Goal: Transaction & Acquisition: Book appointment/travel/reservation

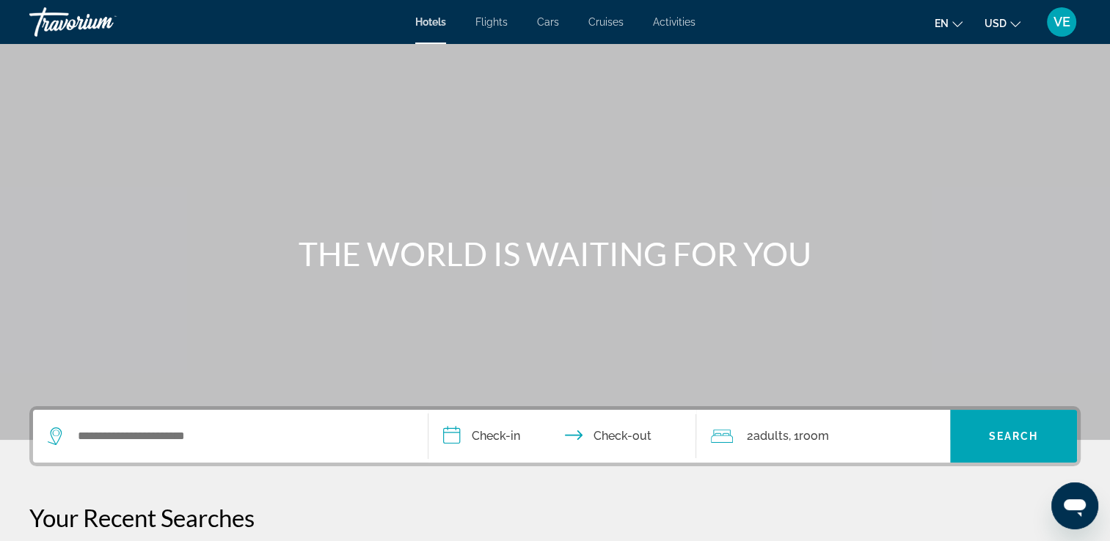
click at [599, 23] on span "Cruises" at bounding box center [605, 22] width 35 height 12
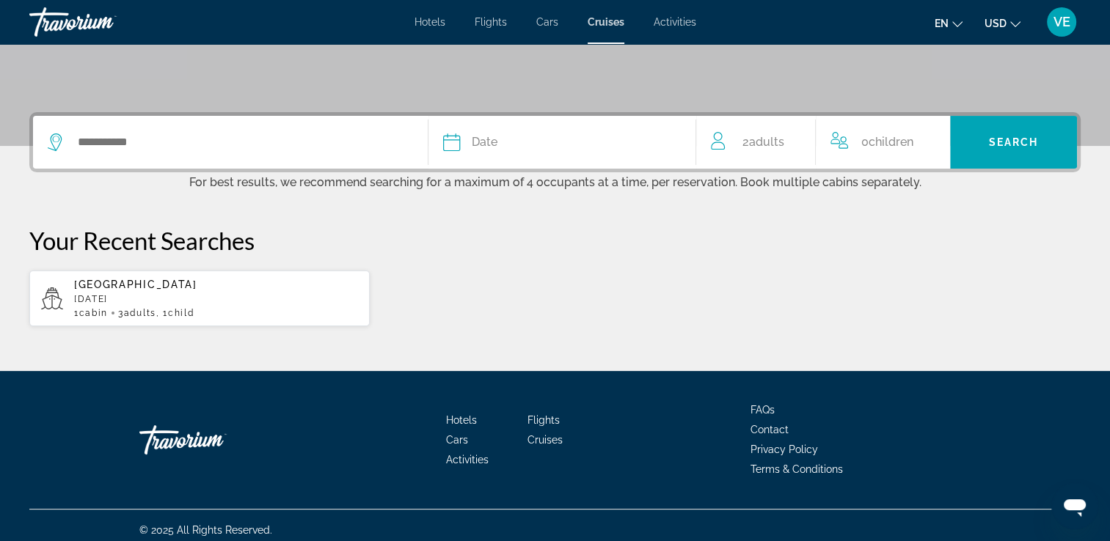
scroll to position [302, 0]
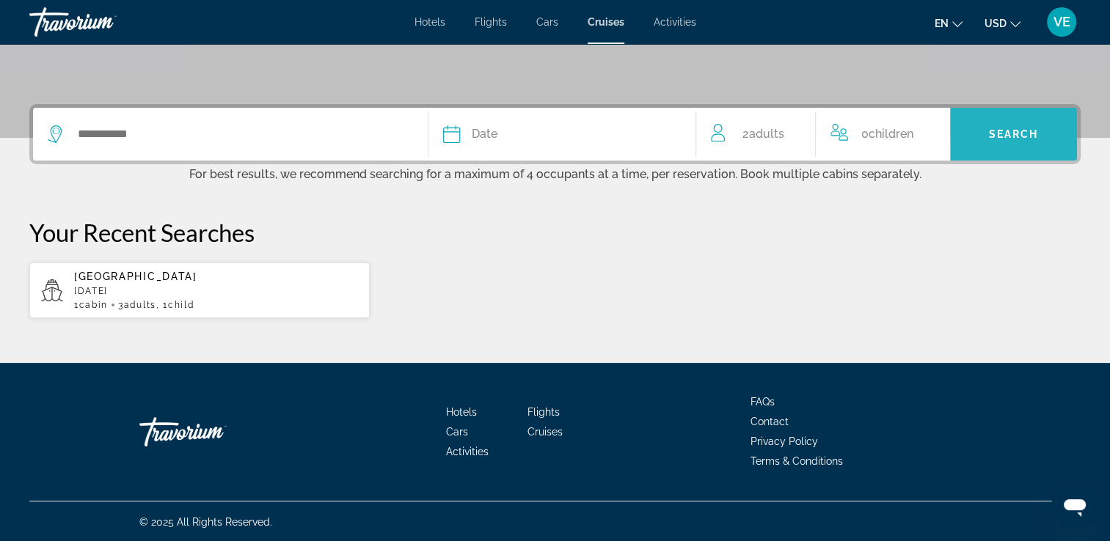
click at [1023, 136] on span "Search" at bounding box center [1014, 134] width 50 height 12
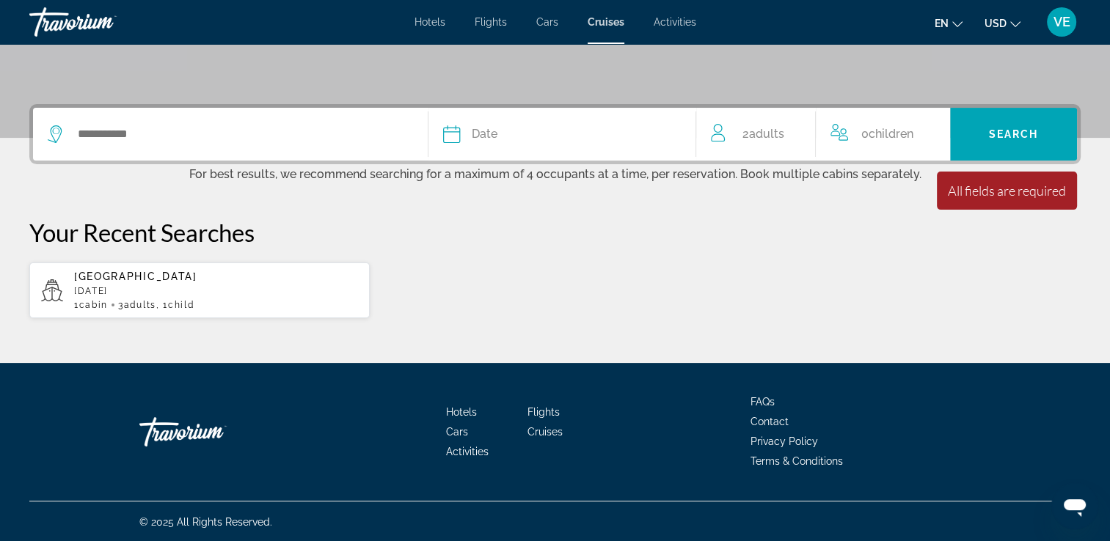
click at [447, 136] on icon "Search widget" at bounding box center [452, 134] width 18 height 18
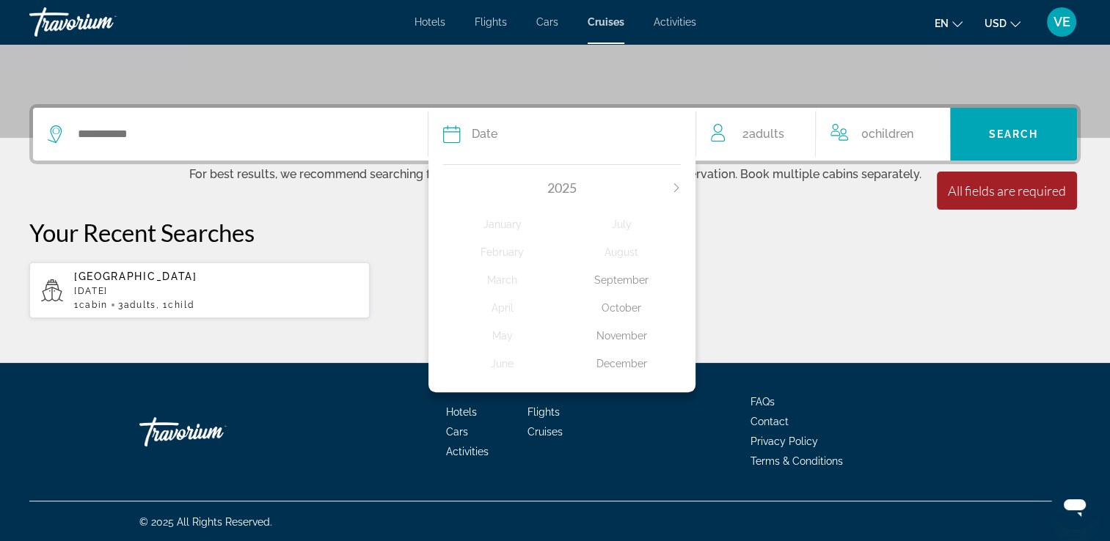
click at [636, 363] on div "December" at bounding box center [621, 364] width 119 height 26
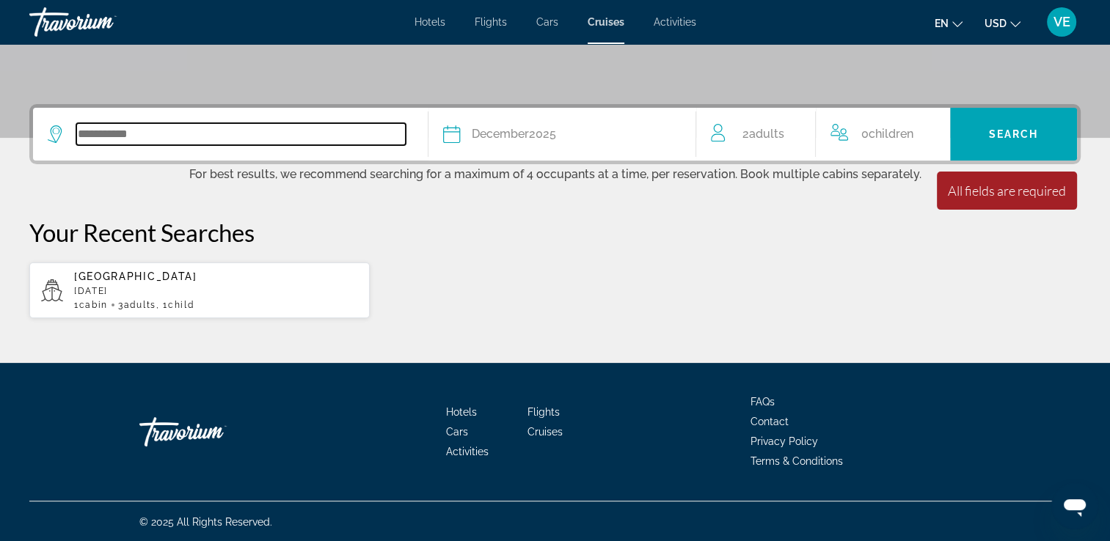
click at [129, 127] on input "Search widget" at bounding box center [240, 134] width 329 height 22
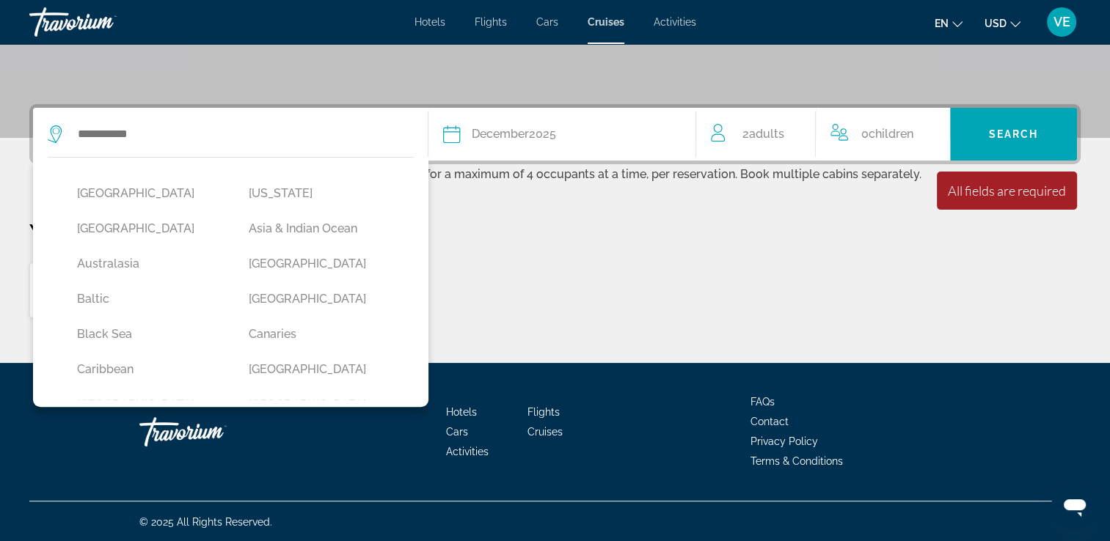
drag, startPoint x: 267, startPoint y: 266, endPoint x: 274, endPoint y: 262, distance: 7.9
click at [267, 267] on button "[GEOGRAPHIC_DATA]" at bounding box center [319, 264] width 157 height 28
type input "*******"
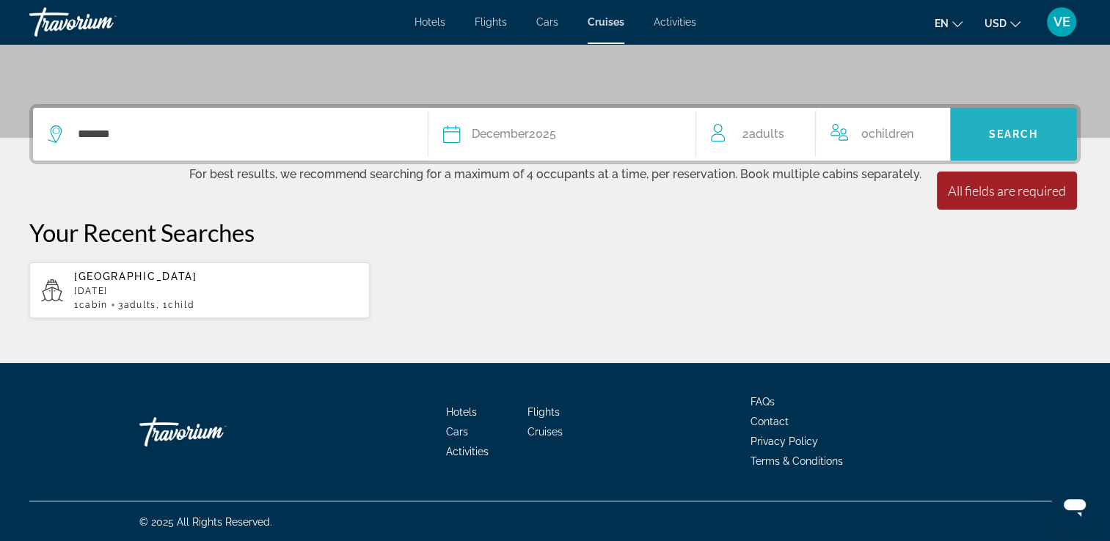
click at [1034, 155] on span "Search widget" at bounding box center [1013, 134] width 127 height 53
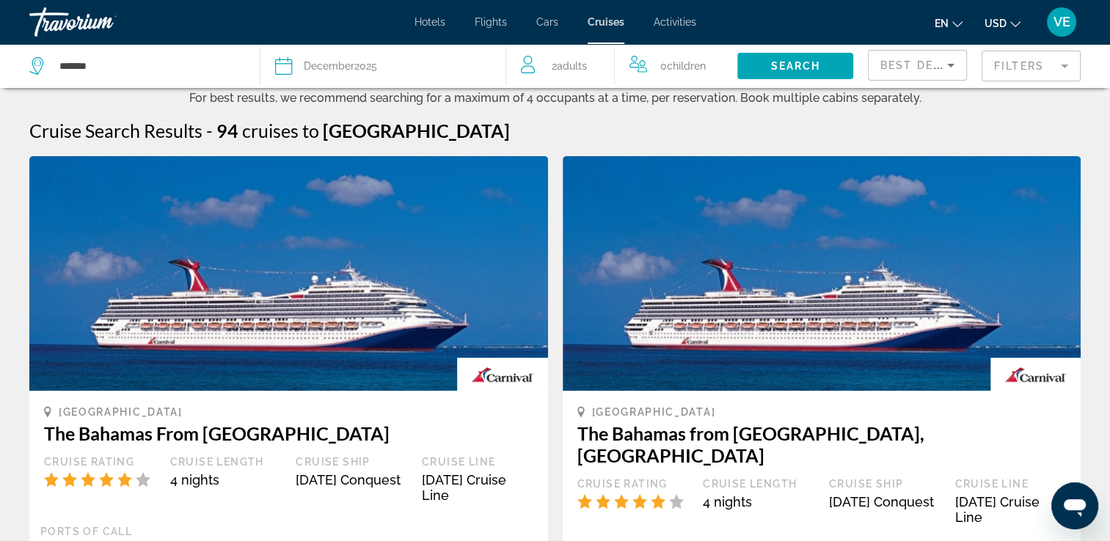
click at [1066, 72] on mat-form-field "Filters" at bounding box center [1030, 66] width 99 height 31
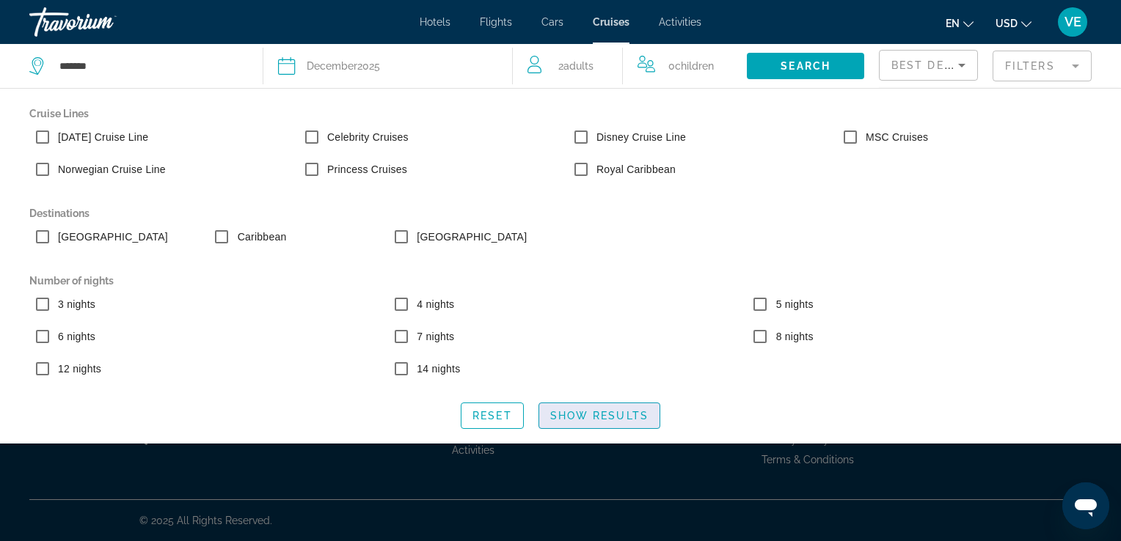
click at [643, 422] on span "Show Results" at bounding box center [599, 416] width 98 height 12
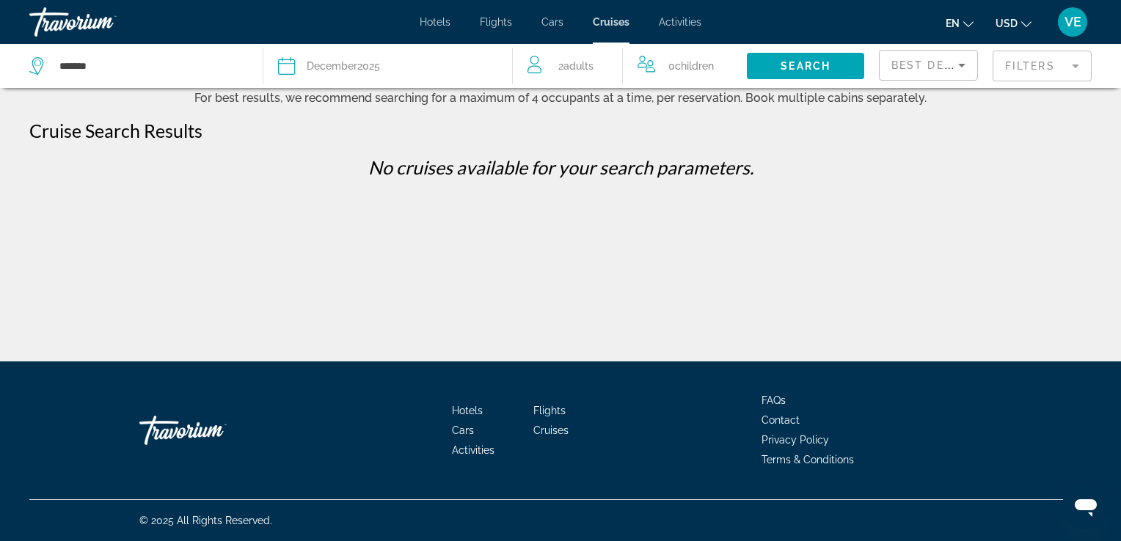
click at [432, 231] on div "******* Date December 2025 2025 January February March April May June July Augu…" at bounding box center [560, 181] width 1121 height 362
click at [786, 57] on span "Search widget" at bounding box center [805, 65] width 117 height 35
click at [962, 65] on icon "Sort by" at bounding box center [961, 66] width 7 height 4
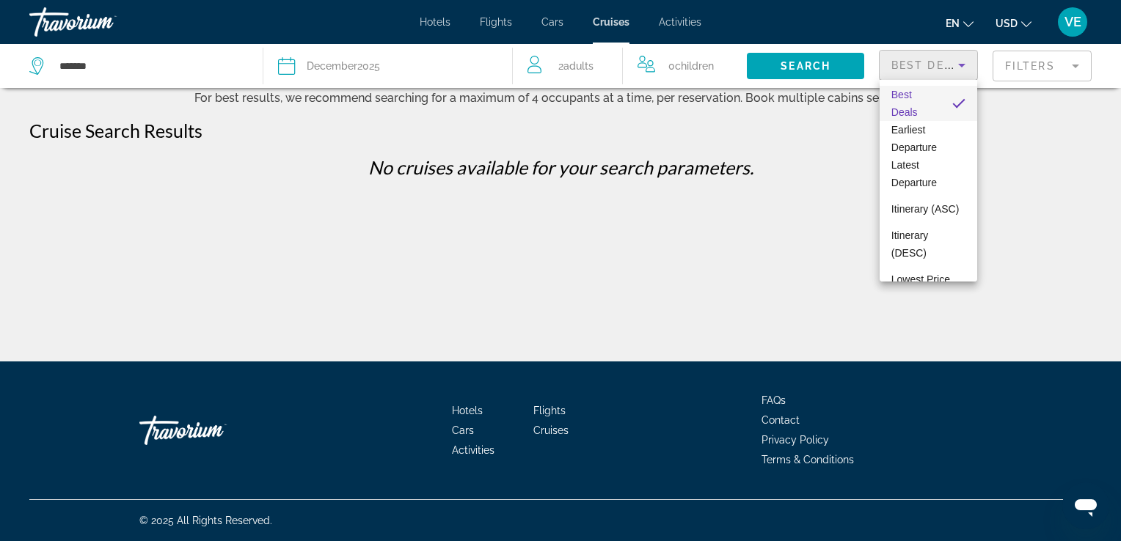
click at [1007, 63] on div at bounding box center [560, 270] width 1121 height 541
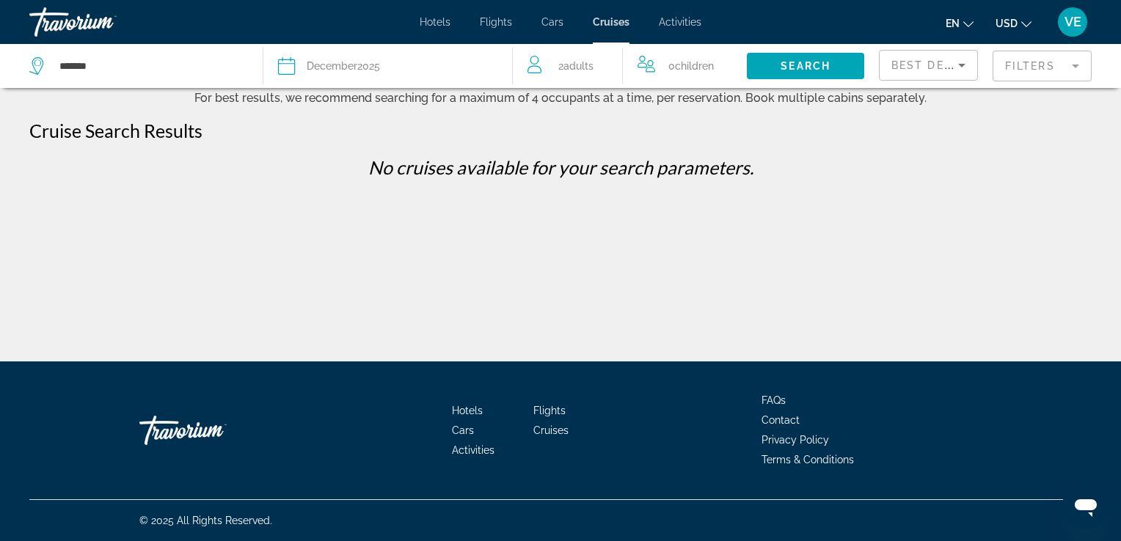
click at [693, 72] on span "0 Child Children" at bounding box center [690, 66] width 45 height 21
click at [751, 68] on icon "Increment children" at bounding box center [755, 63] width 13 height 18
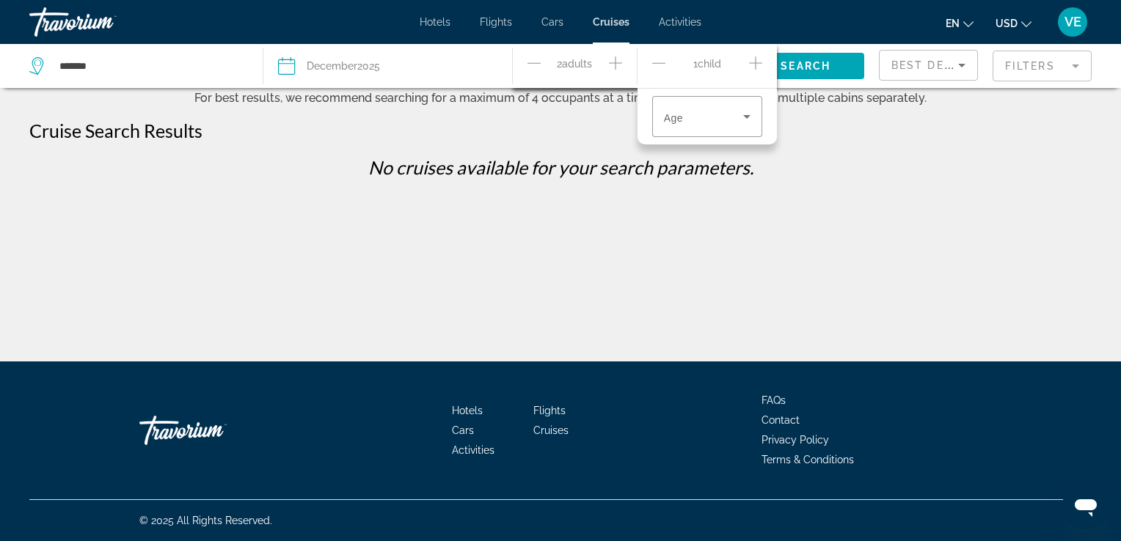
click at [758, 67] on icon "Increment children" at bounding box center [755, 63] width 13 height 18
click at [745, 115] on icon "Travelers: 2 adults, 2 children" at bounding box center [746, 117] width 7 height 4
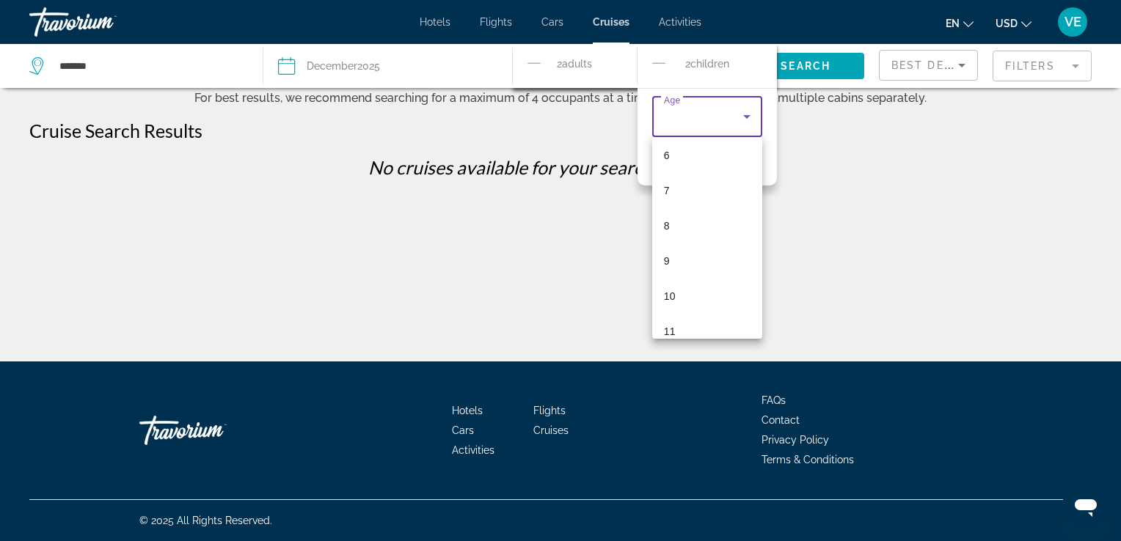
scroll to position [220, 0]
click at [670, 265] on mat-option "9" at bounding box center [707, 257] width 110 height 35
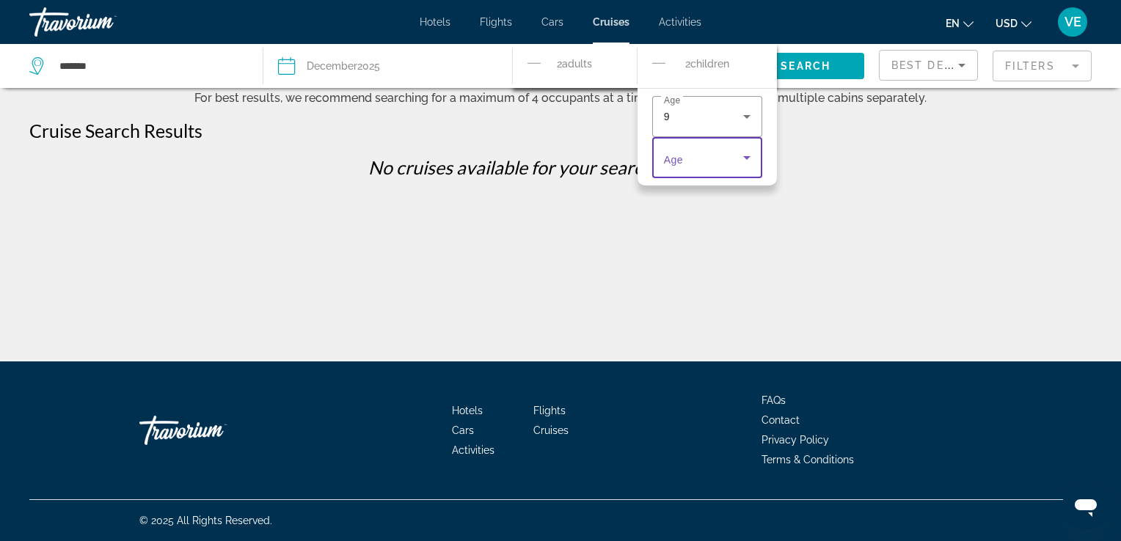
click at [748, 158] on icon "Travelers: 2 adults, 2 children" at bounding box center [746, 158] width 7 height 4
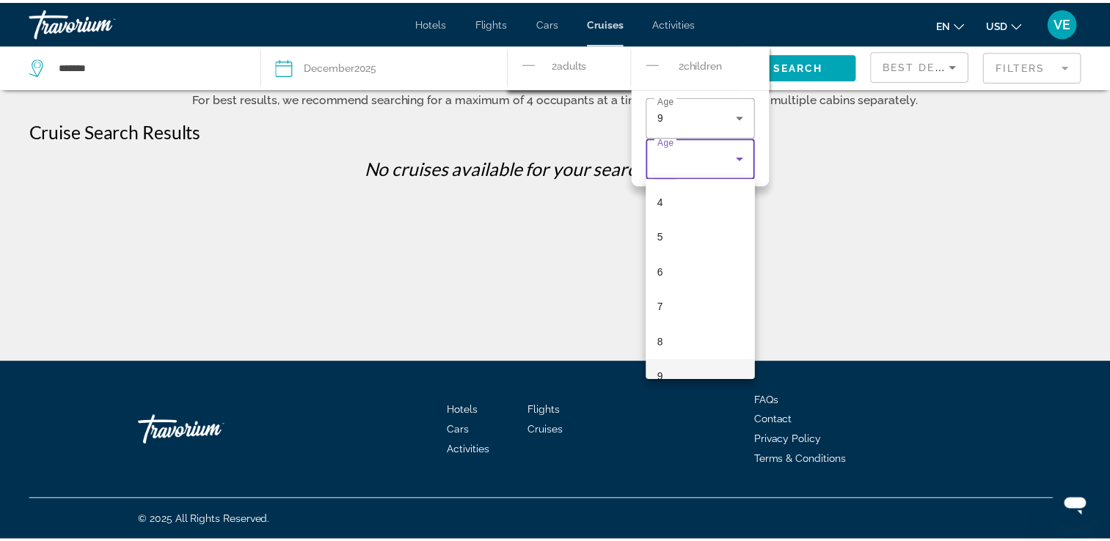
scroll to position [232, 0]
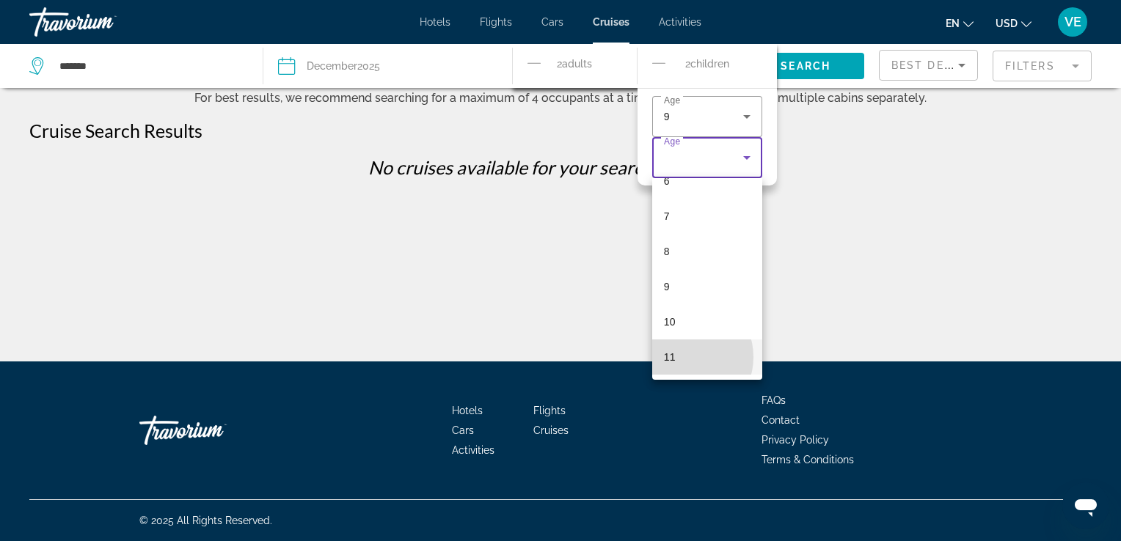
click at [682, 356] on mat-option "11" at bounding box center [707, 357] width 110 height 35
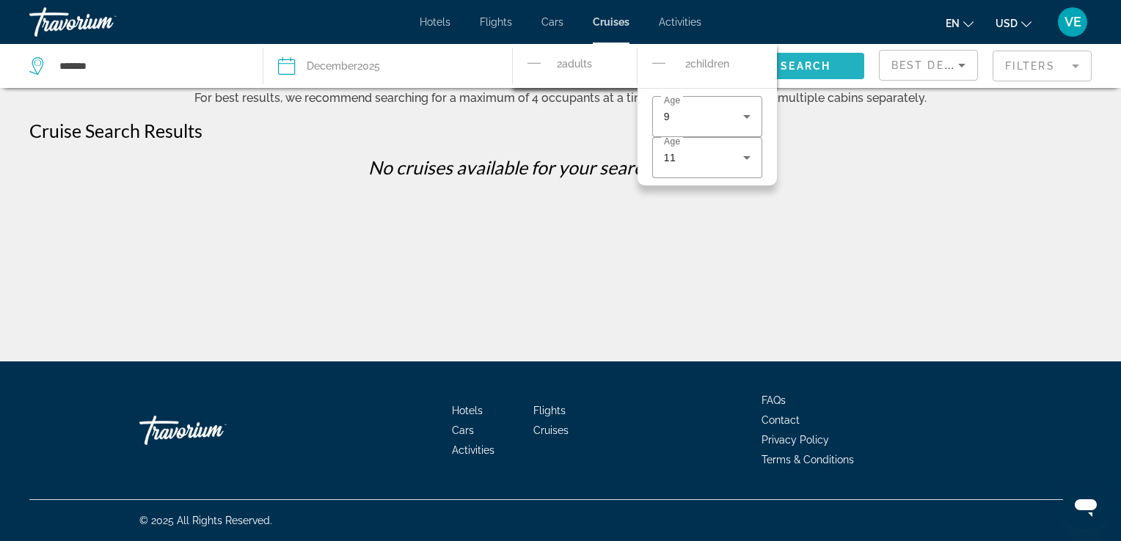
click at [789, 68] on span "Search" at bounding box center [805, 66] width 50 height 12
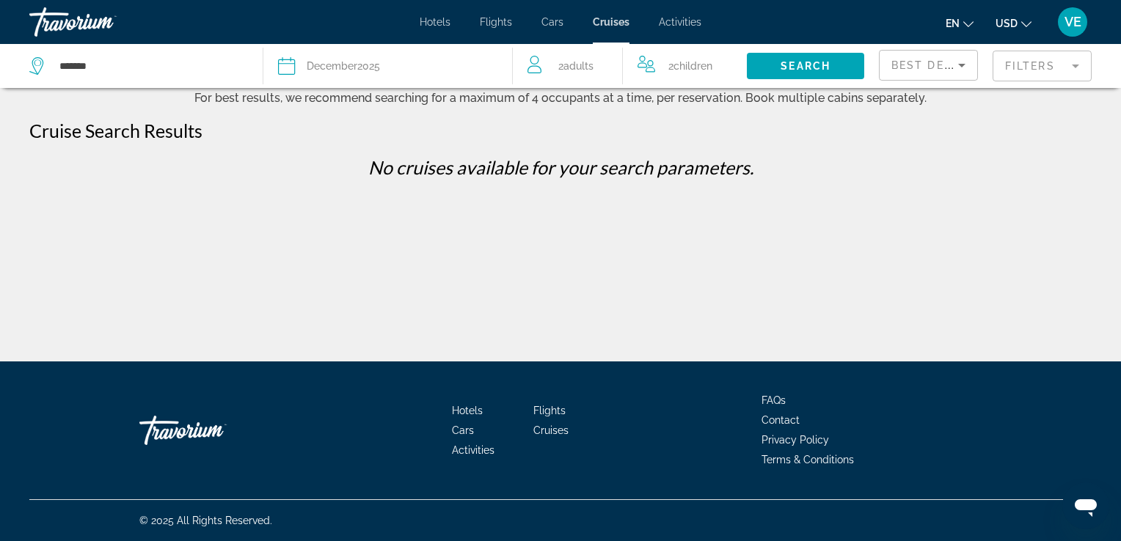
click at [289, 67] on icon "Search widget" at bounding box center [287, 66] width 18 height 18
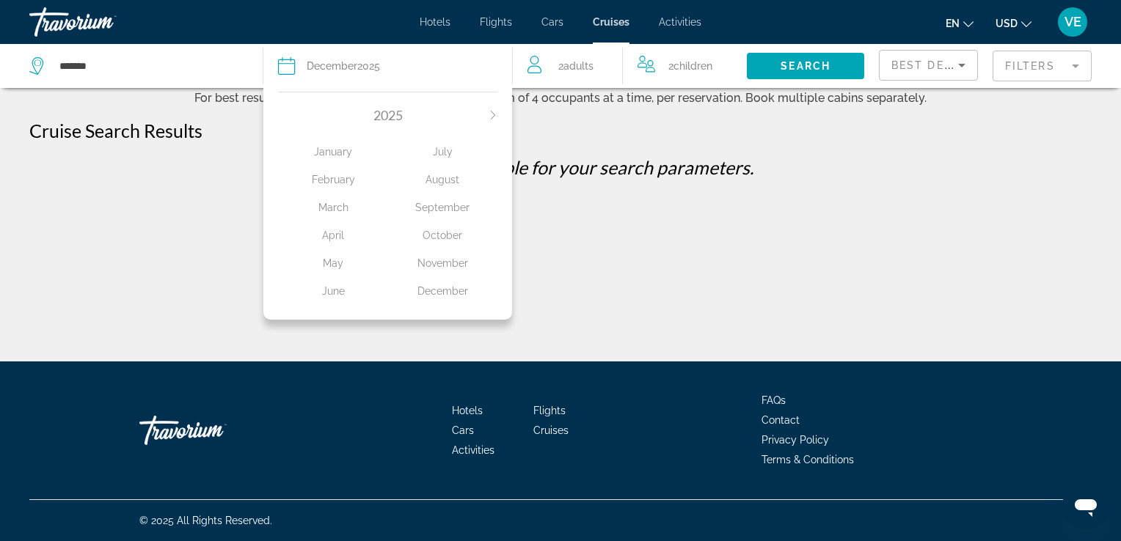
click at [440, 206] on div "September" at bounding box center [442, 207] width 109 height 26
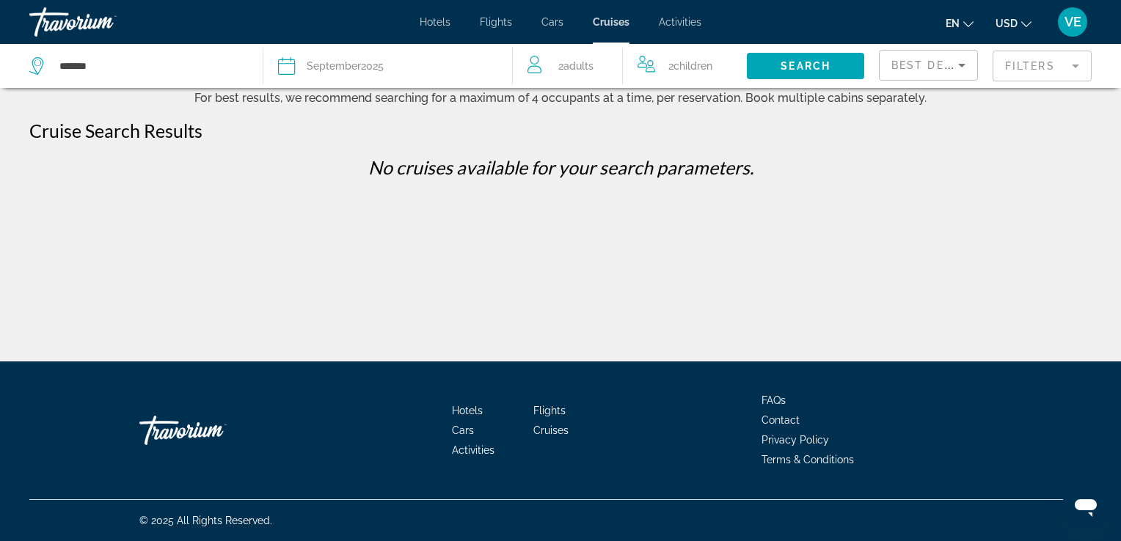
click at [319, 67] on span "September" at bounding box center [334, 66] width 54 height 12
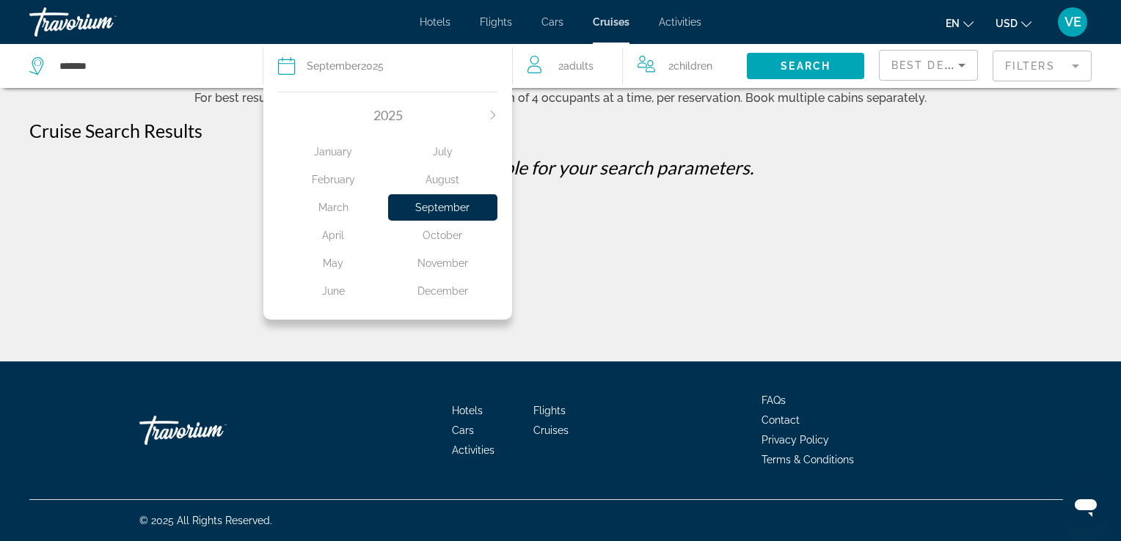
click at [332, 294] on div "June" at bounding box center [332, 291] width 109 height 26
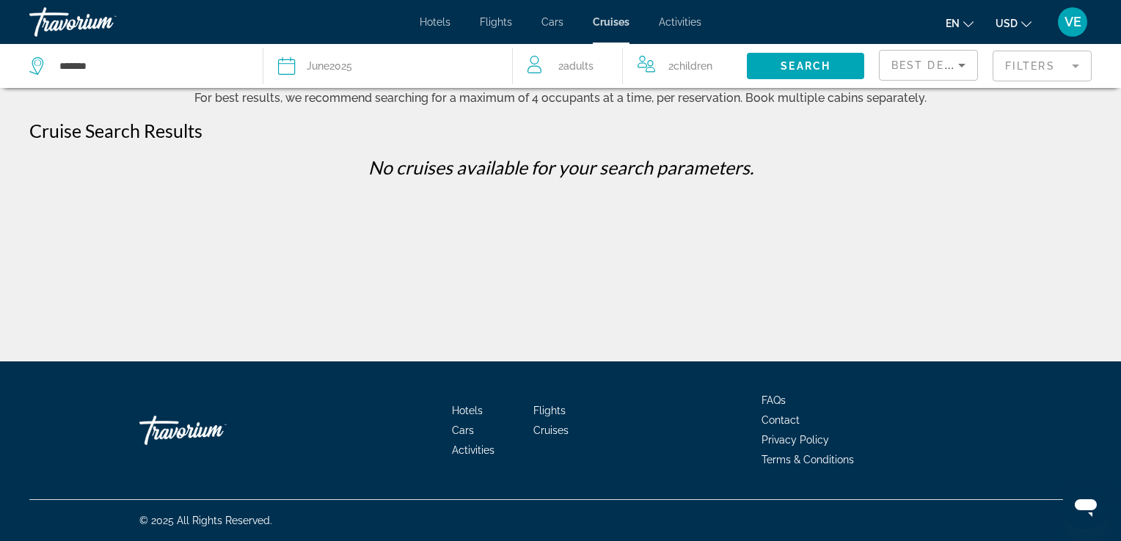
click at [455, 64] on div "Date June 2025" at bounding box center [387, 66] width 219 height 21
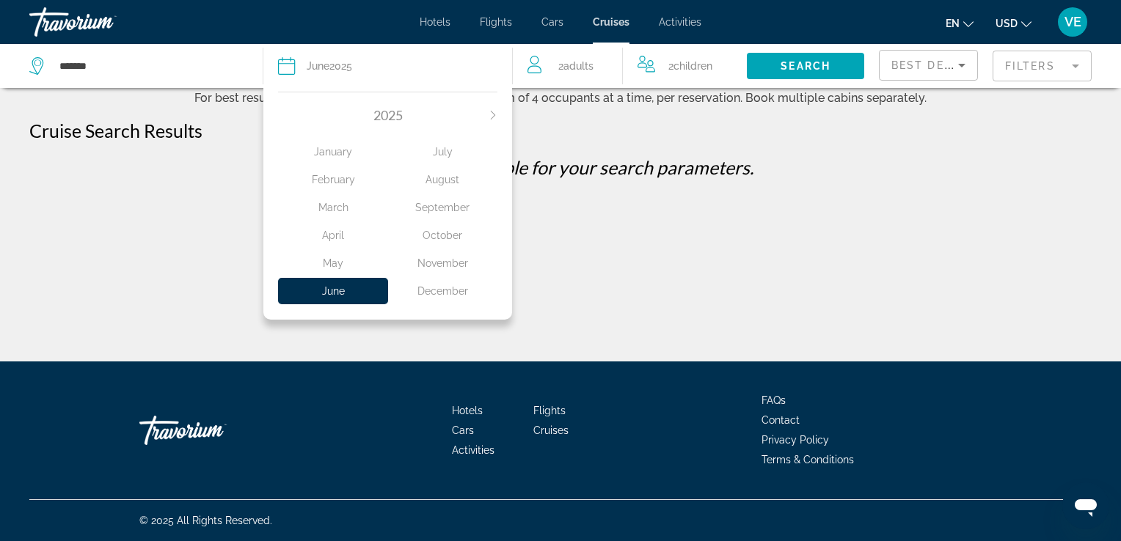
click at [494, 111] on button "Next month" at bounding box center [492, 115] width 9 height 10
click at [842, 60] on span "Search widget" at bounding box center [805, 65] width 117 height 35
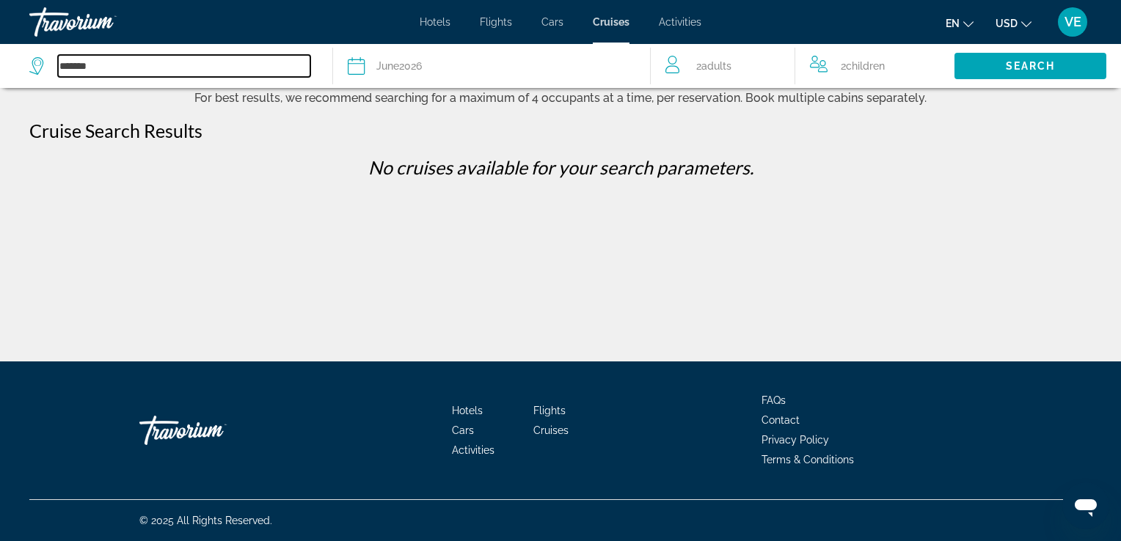
click at [147, 58] on input "*******" at bounding box center [184, 66] width 252 height 22
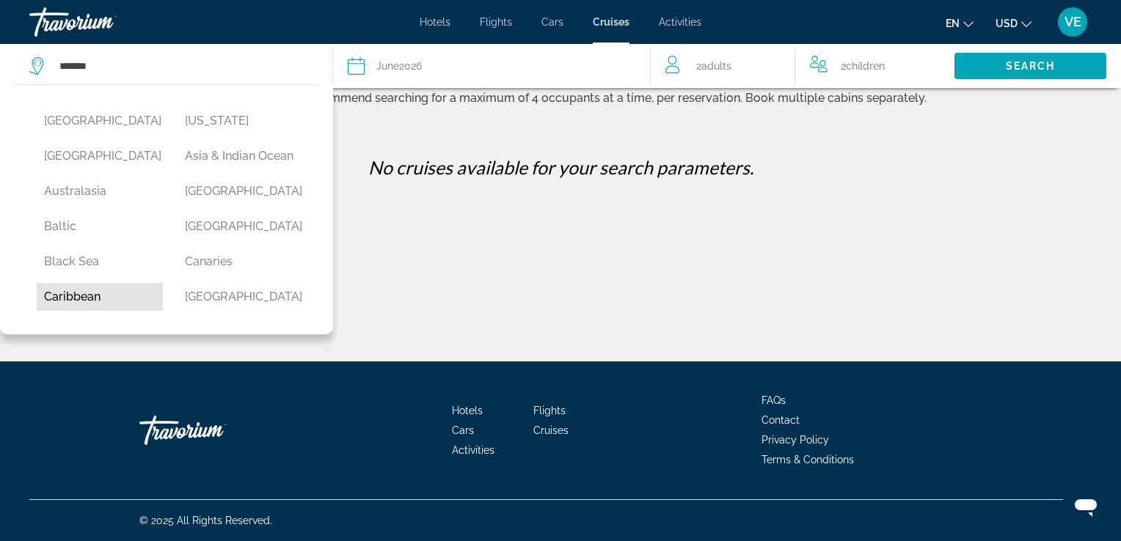
click at [94, 311] on button "Caribbean" at bounding box center [100, 297] width 126 height 28
type input "*********"
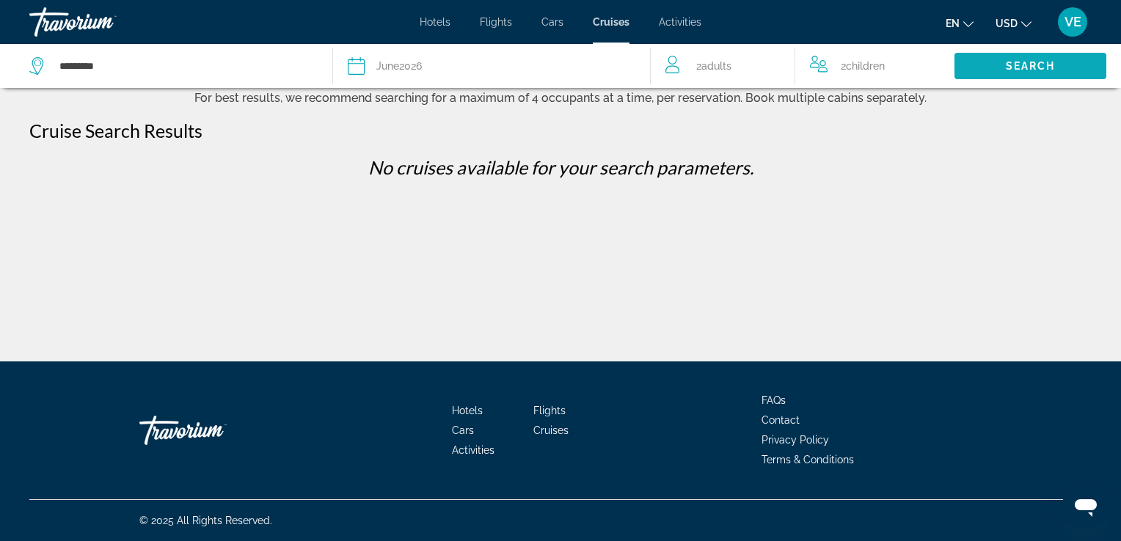
click at [1040, 69] on span "Search" at bounding box center [1031, 66] width 50 height 12
click at [436, 69] on div "Date June 2026" at bounding box center [492, 66] width 288 height 21
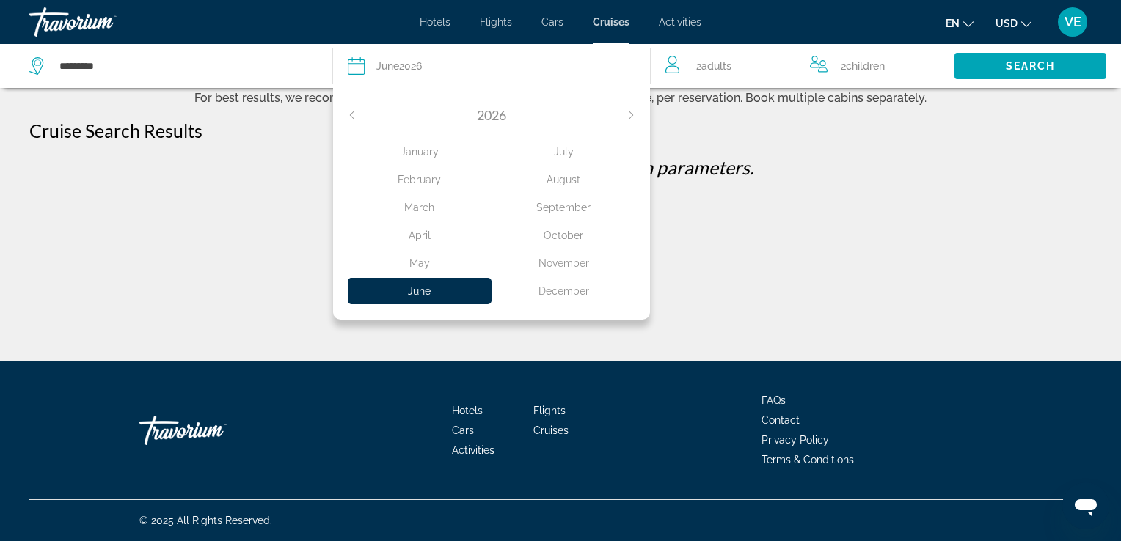
click at [572, 153] on div "July" at bounding box center [563, 152] width 144 height 26
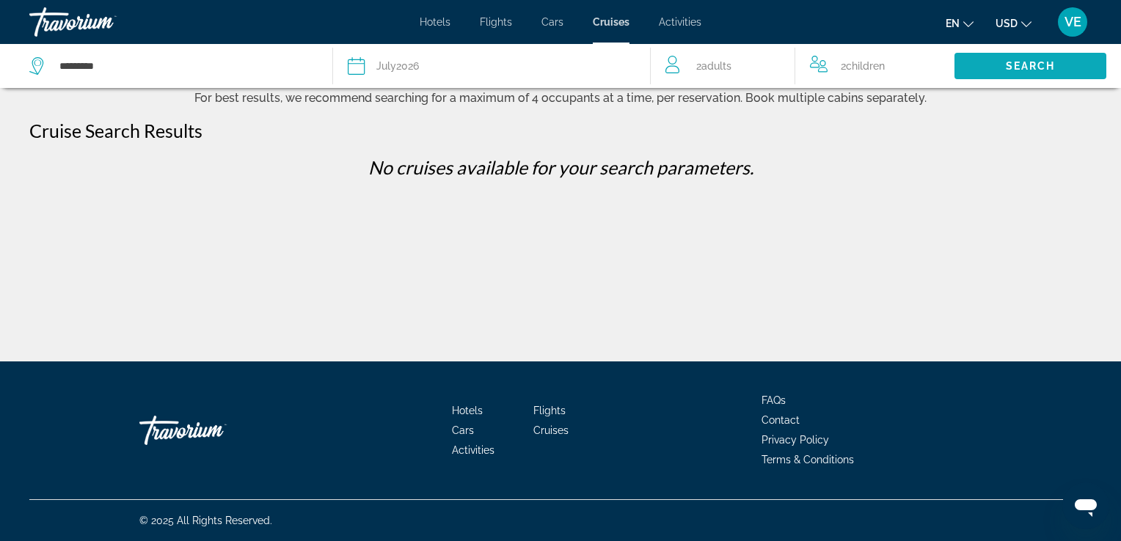
click at [1061, 63] on span "Search widget" at bounding box center [1030, 65] width 152 height 35
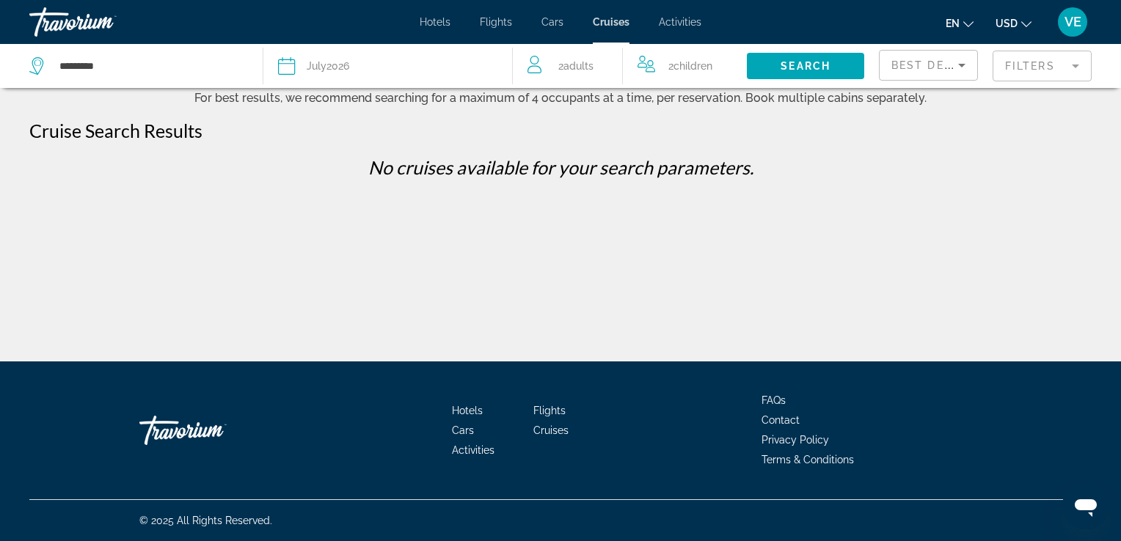
click at [438, 25] on span "Hotels" at bounding box center [435, 22] width 31 height 12
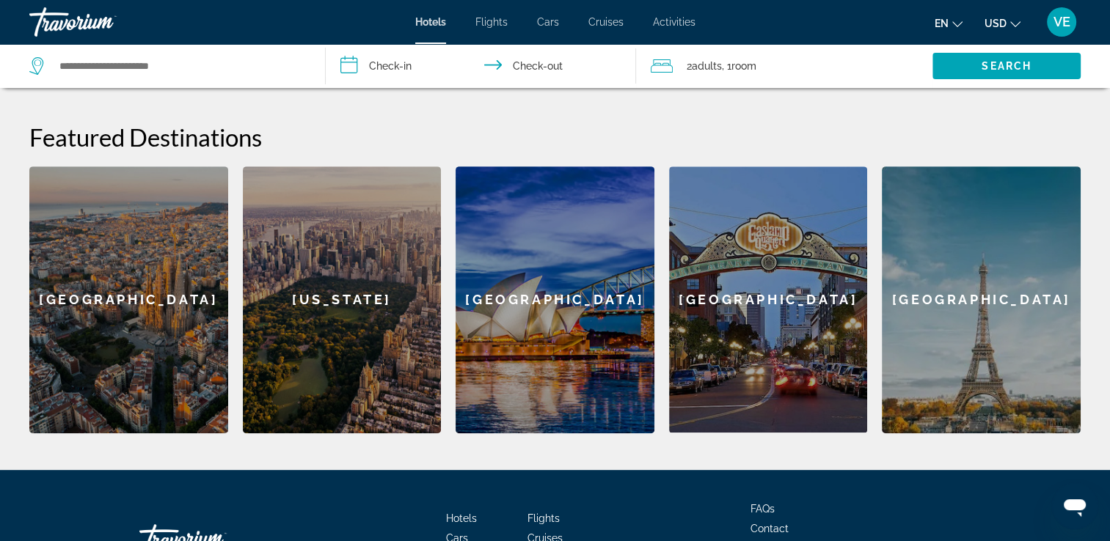
scroll to position [587, 0]
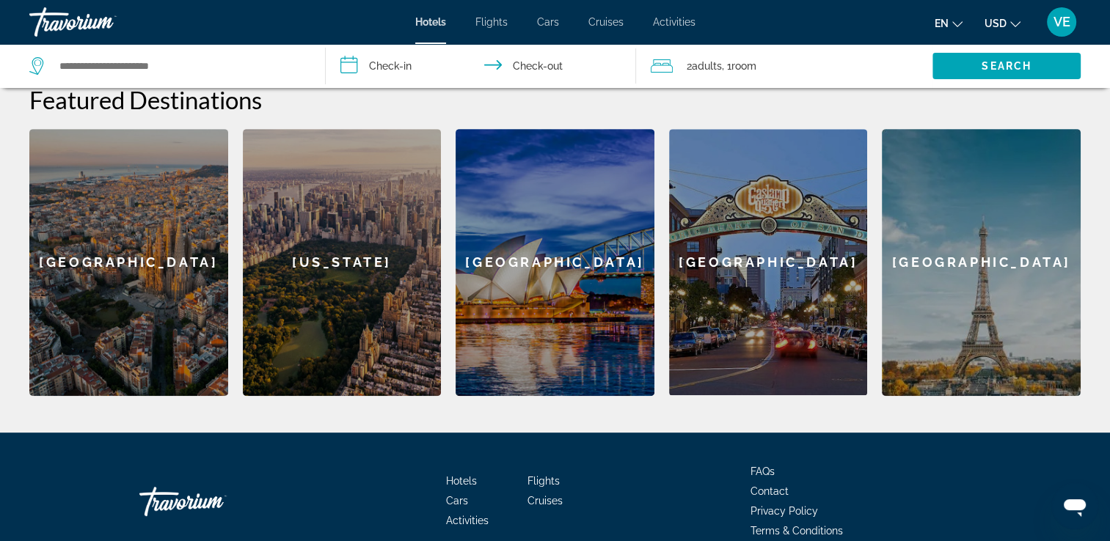
click at [987, 320] on div "Paris" at bounding box center [981, 262] width 199 height 267
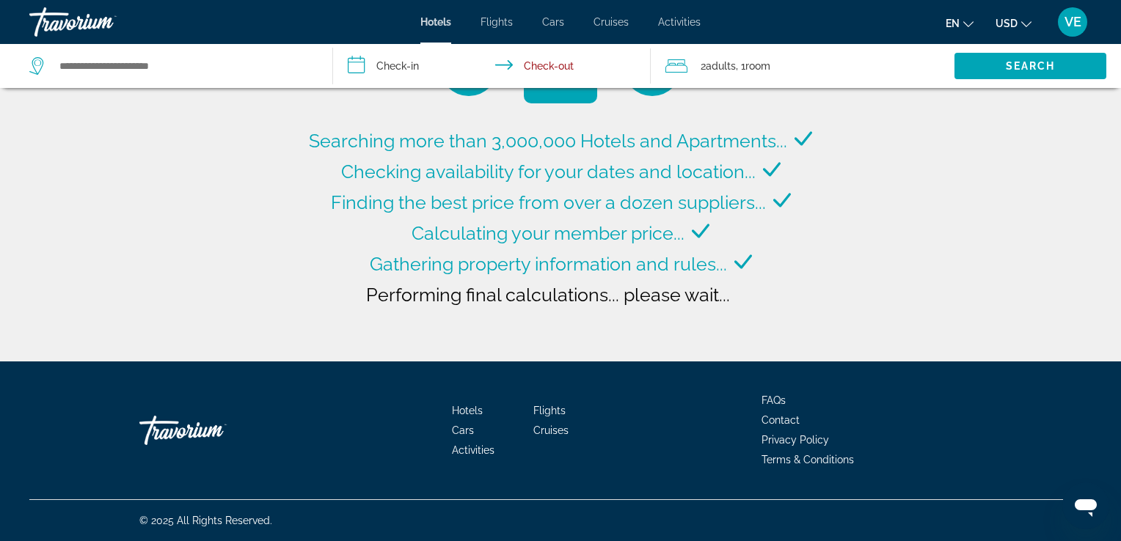
type input "**********"
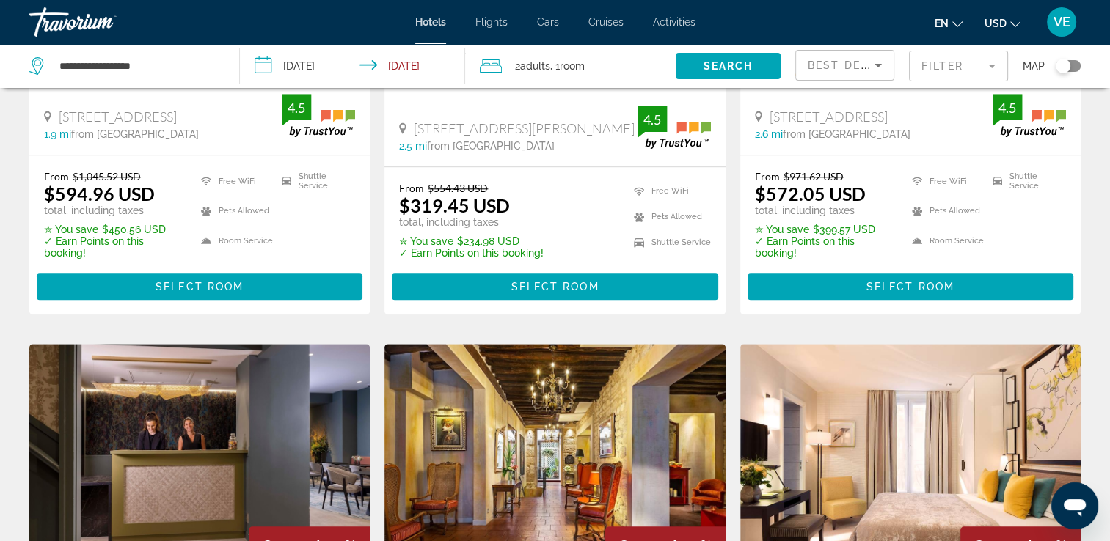
scroll to position [1526, 0]
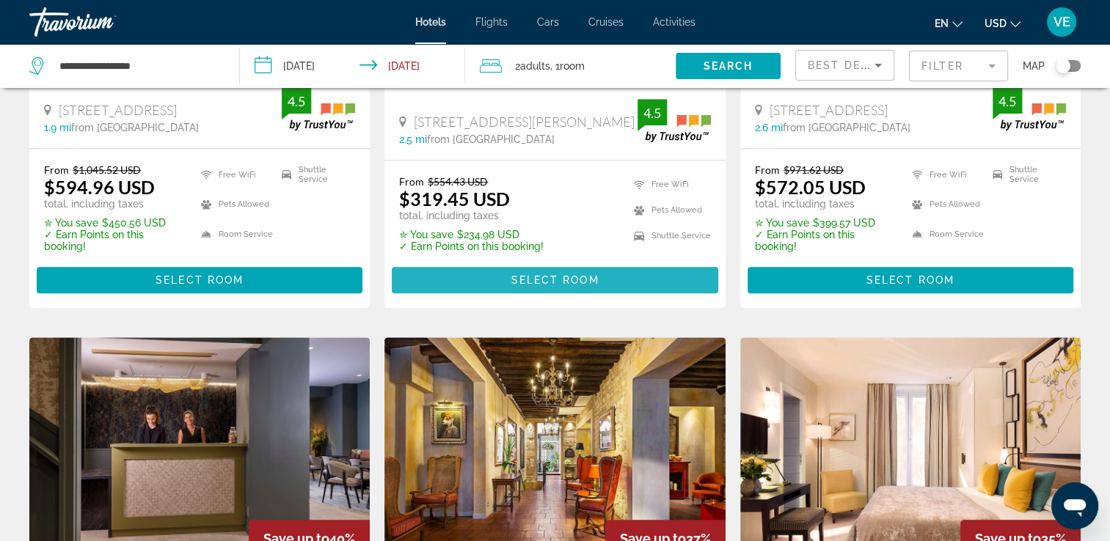
click at [459, 287] on span "Main content" at bounding box center [555, 280] width 326 height 35
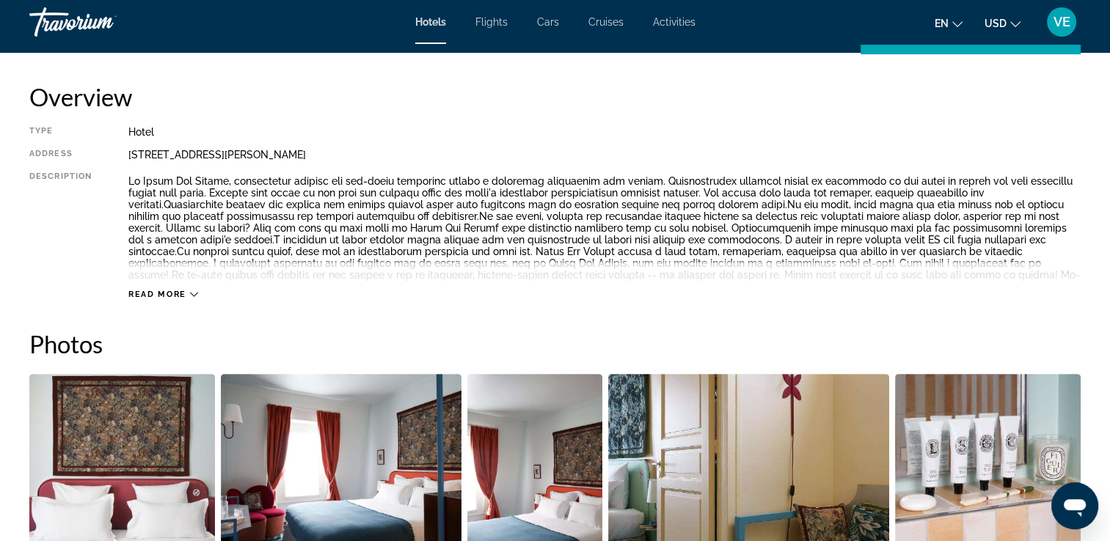
scroll to position [513, 0]
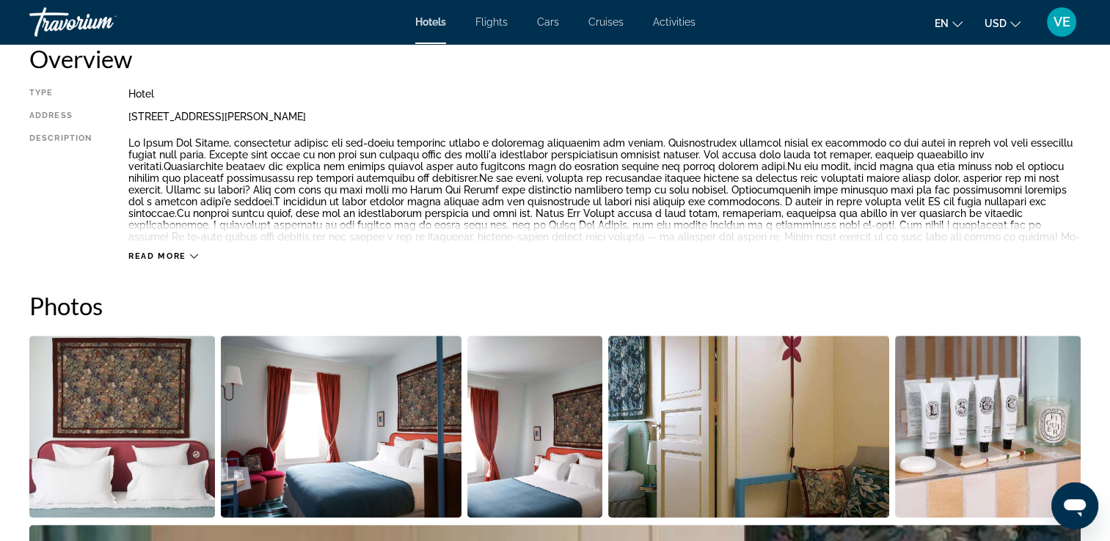
click at [193, 257] on icon "Main content" at bounding box center [194, 257] width 8 height 4
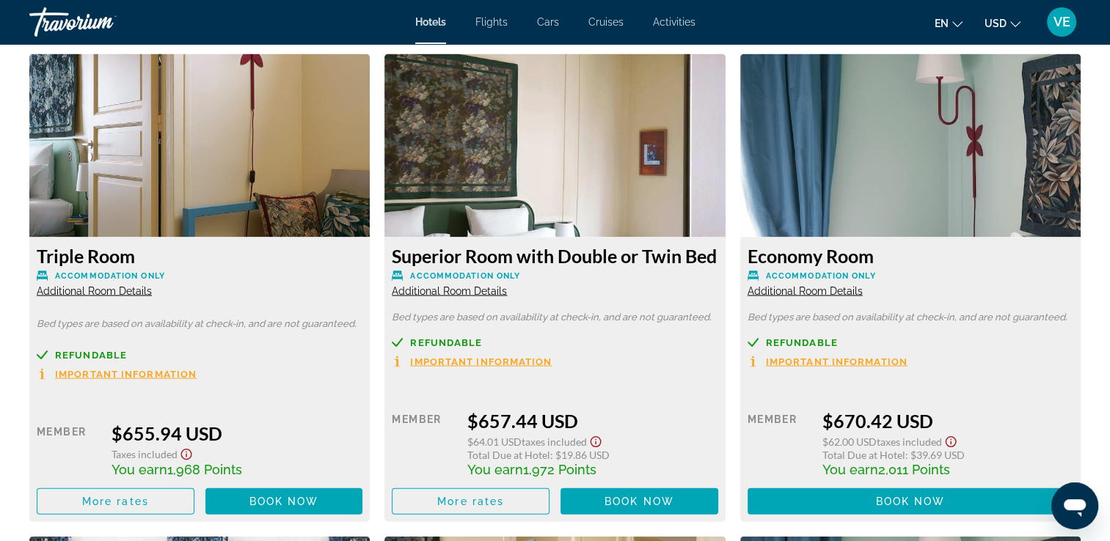
scroll to position [3230, 0]
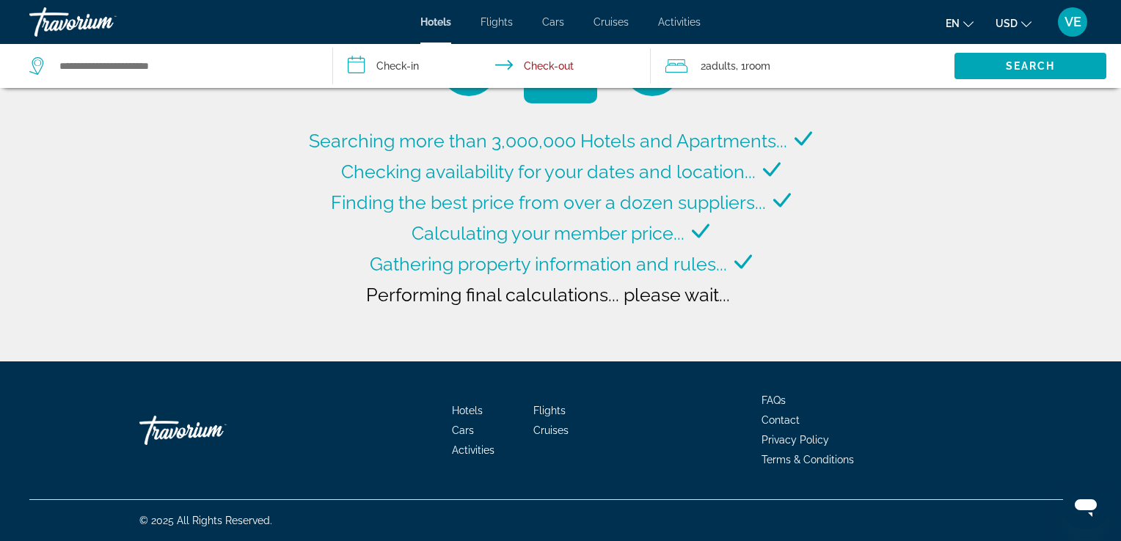
type input "**********"
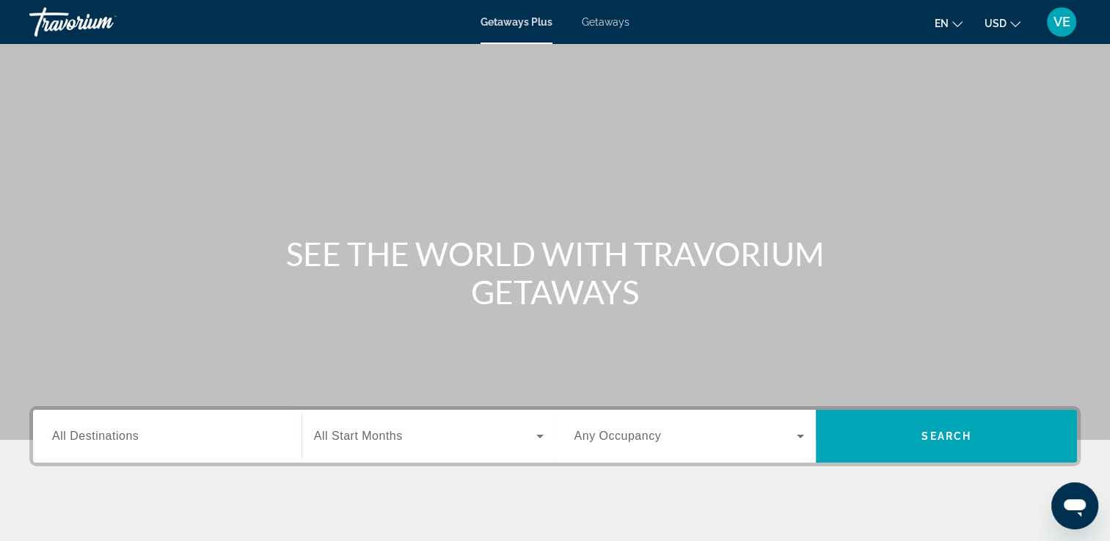
click at [607, 21] on span "Getaways" at bounding box center [606, 22] width 48 height 12
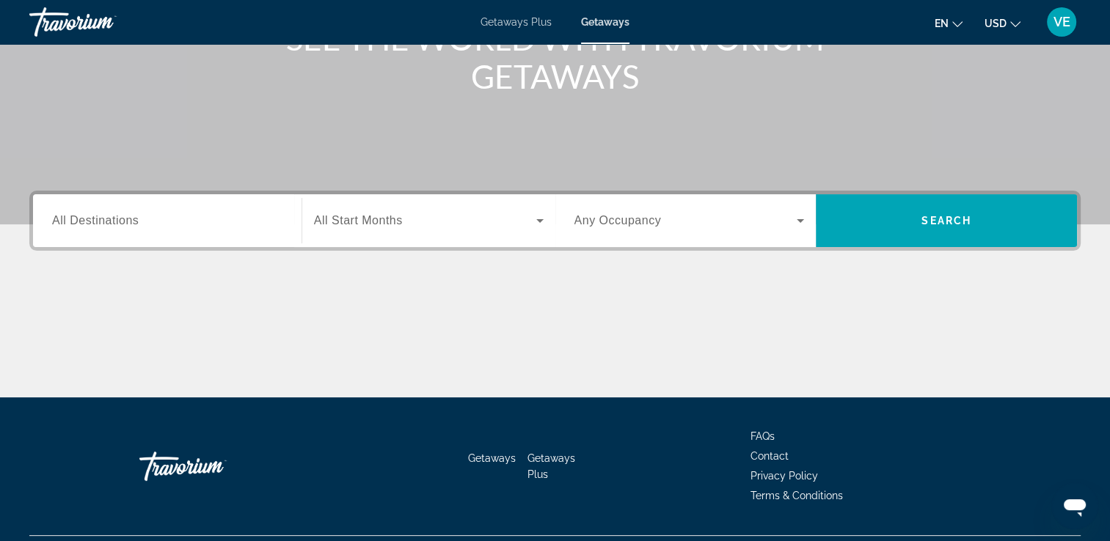
scroll to position [220, 0]
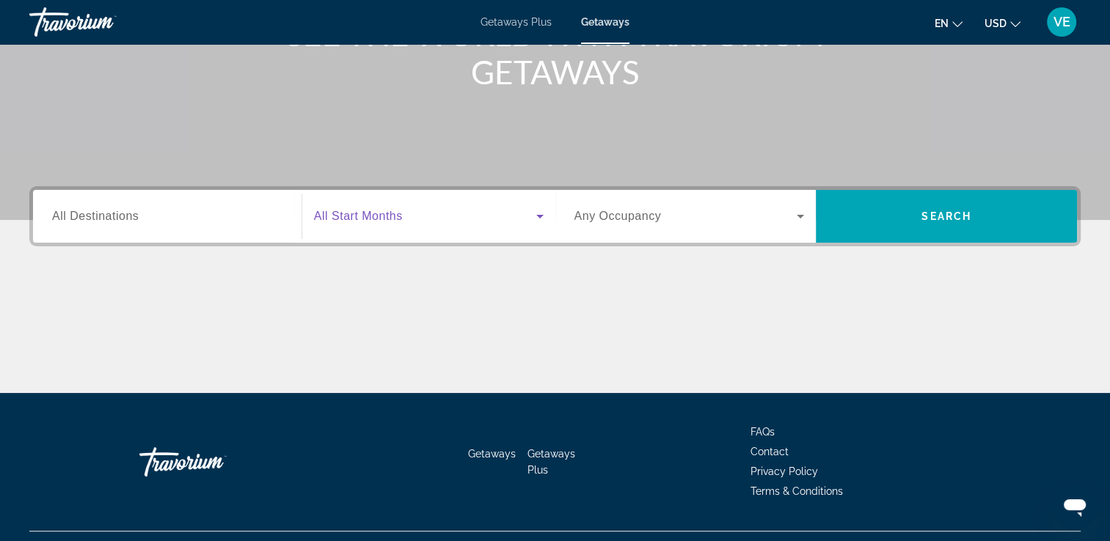
click at [544, 218] on icon "Search widget" at bounding box center [540, 217] width 18 height 18
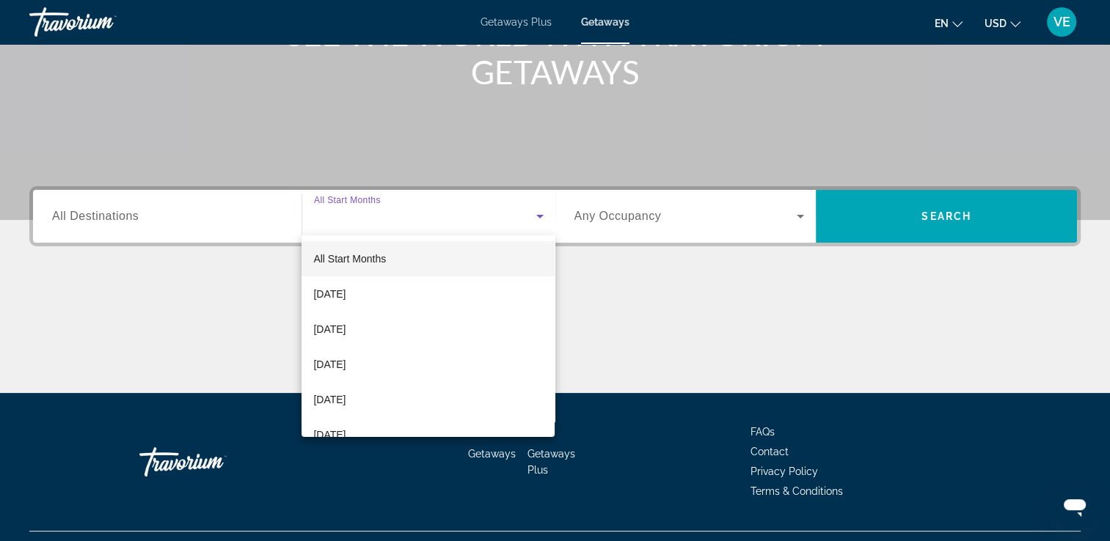
scroll to position [251, 0]
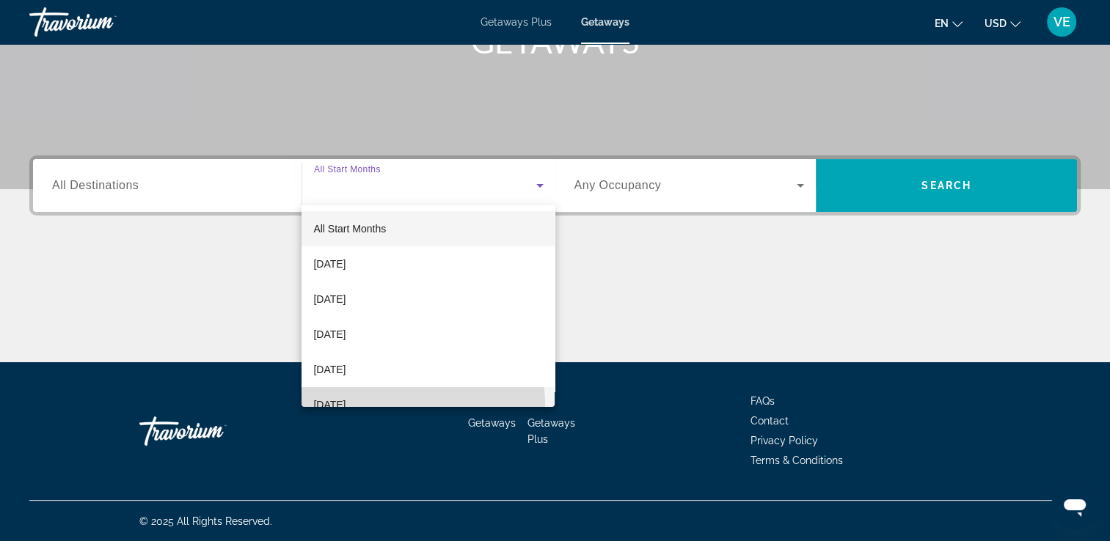
click at [345, 406] on span "[DATE]" at bounding box center [329, 405] width 32 height 18
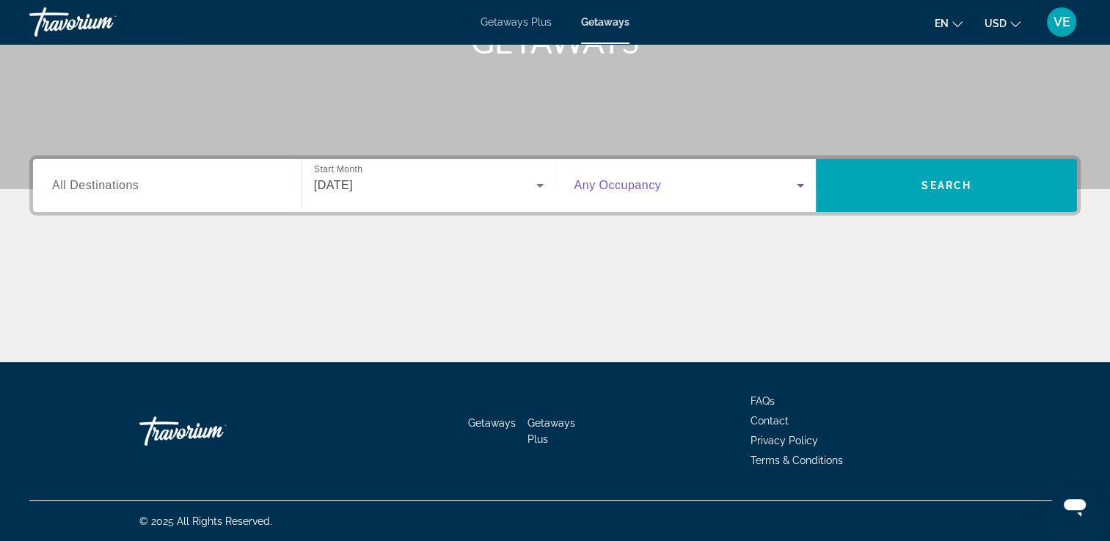
click at [803, 183] on icon "Search widget" at bounding box center [800, 186] width 18 height 18
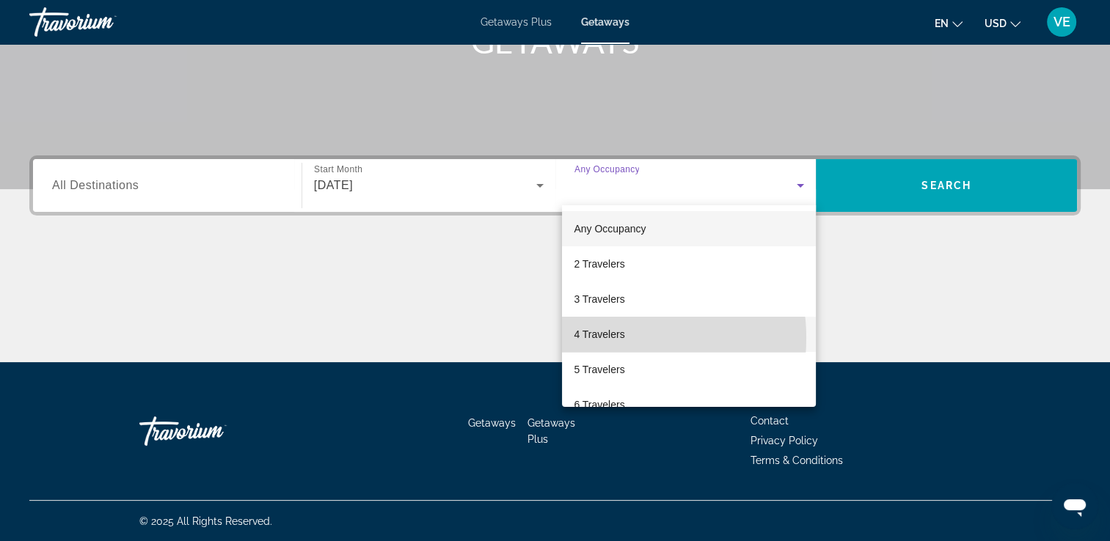
click at [610, 338] on span "4 Travelers" at bounding box center [599, 335] width 51 height 18
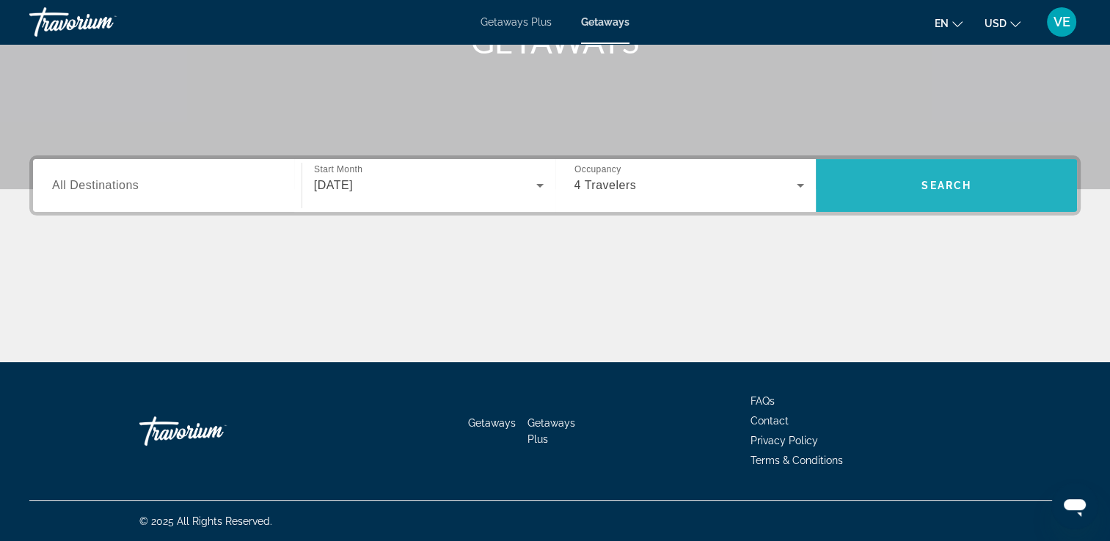
click at [948, 188] on span "Search" at bounding box center [946, 186] width 50 height 12
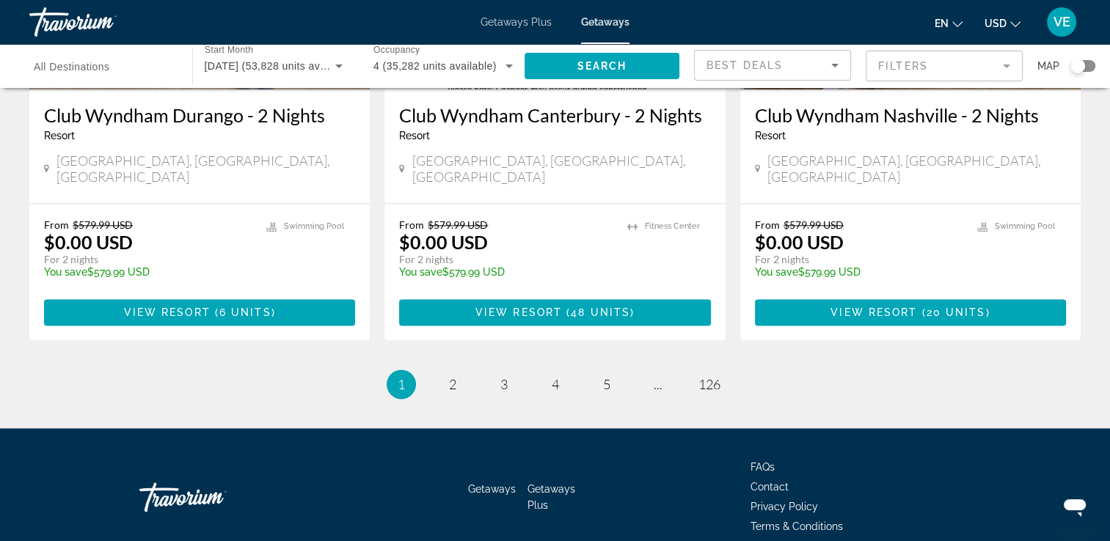
scroll to position [1897, 0]
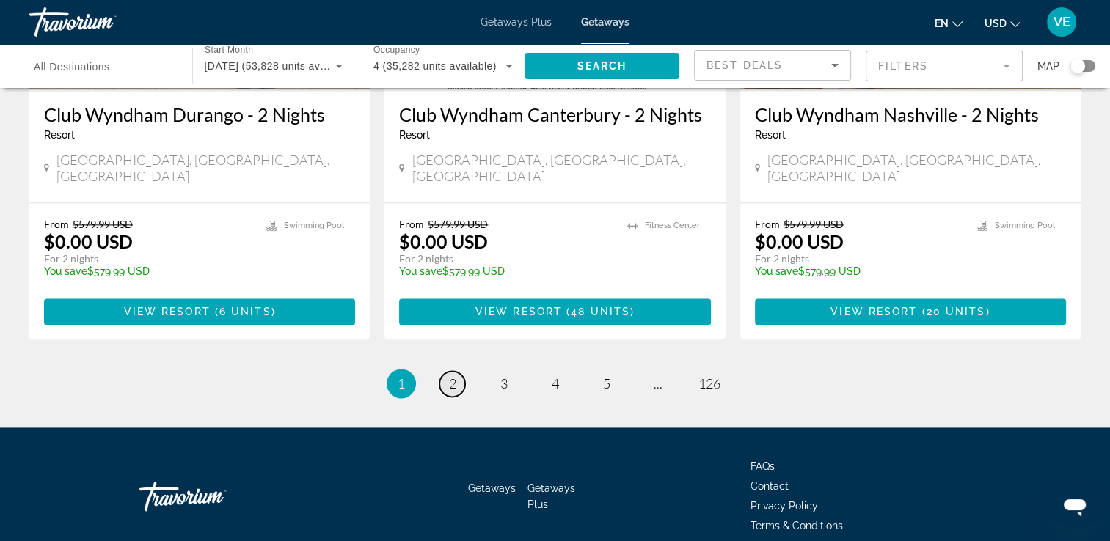
click at [452, 376] on span "2" at bounding box center [452, 384] width 7 height 16
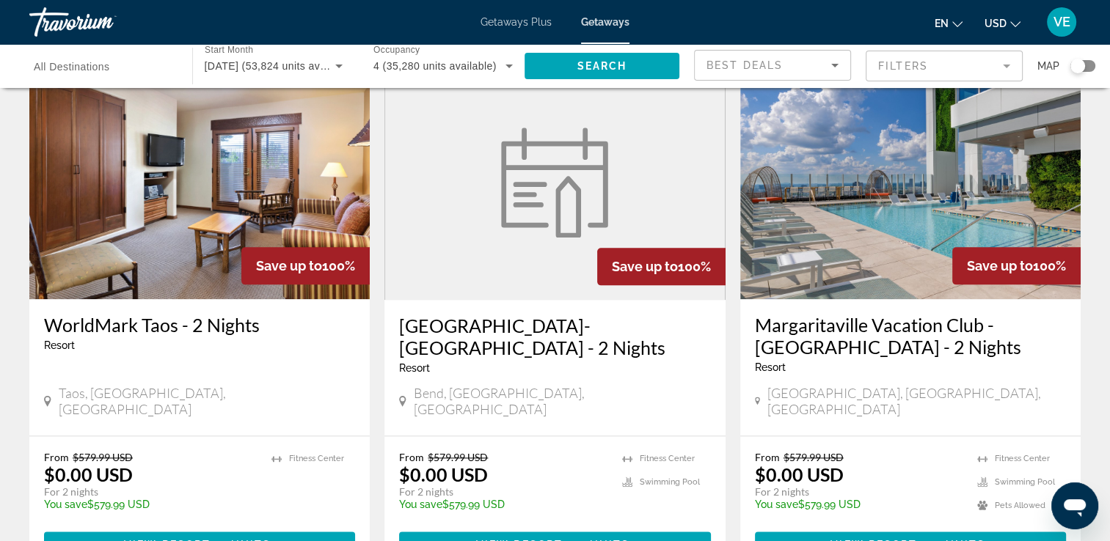
scroll to position [1897, 0]
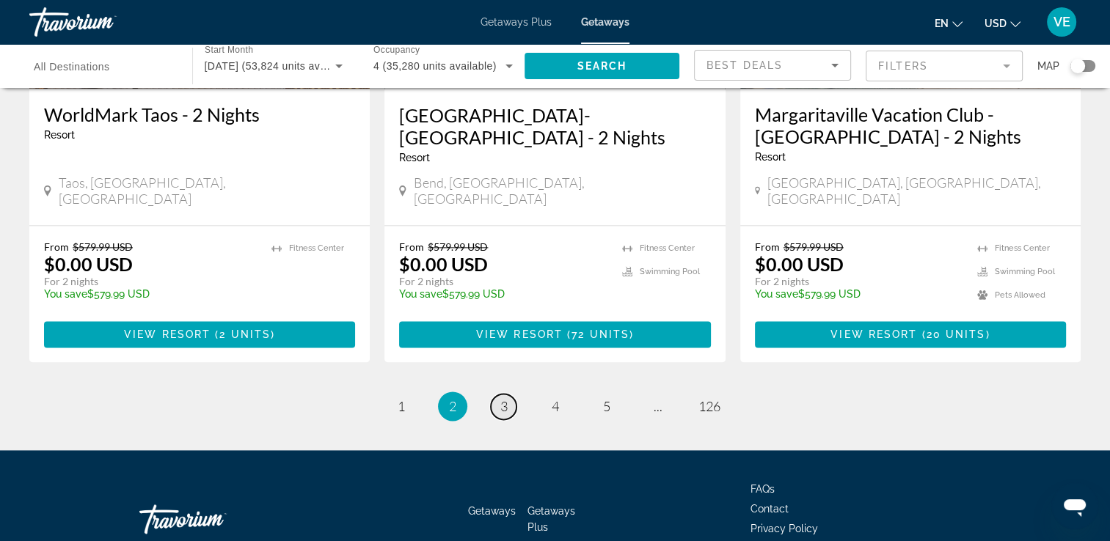
click at [500, 398] on span "3" at bounding box center [503, 406] width 7 height 16
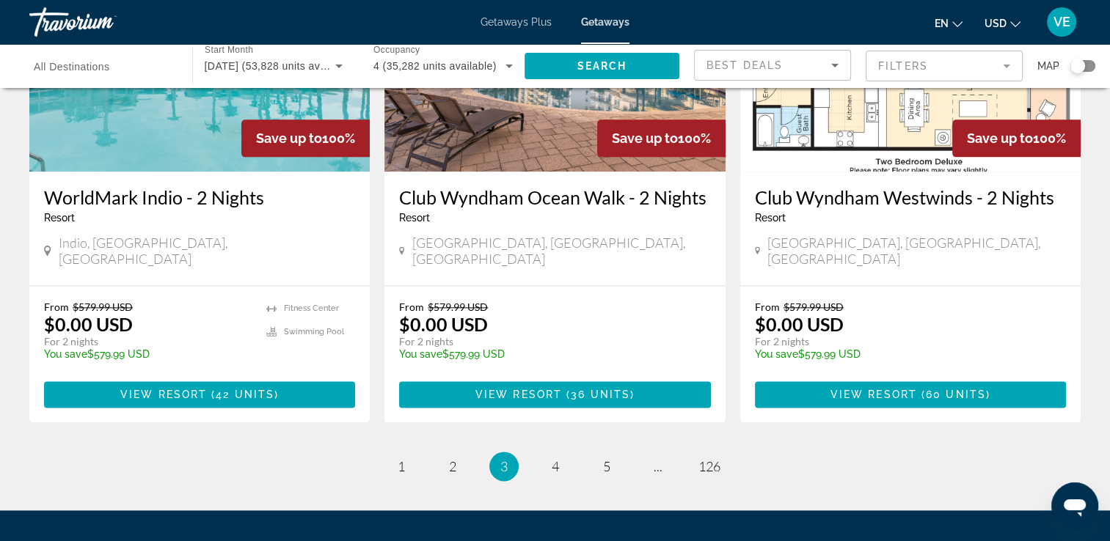
scroll to position [1897, 0]
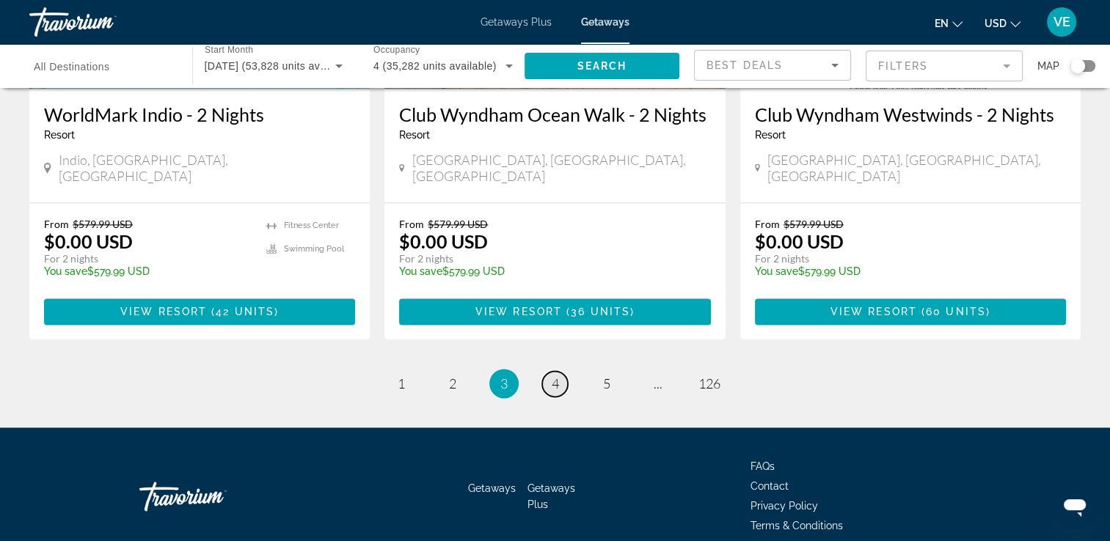
click at [554, 376] on span "4" at bounding box center [555, 384] width 7 height 16
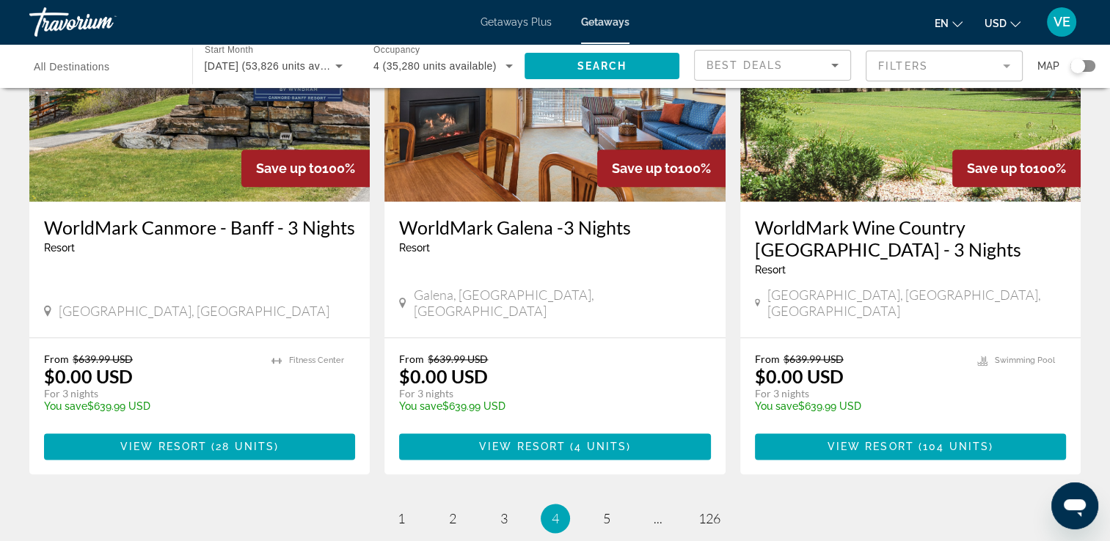
scroll to position [1834, 0]
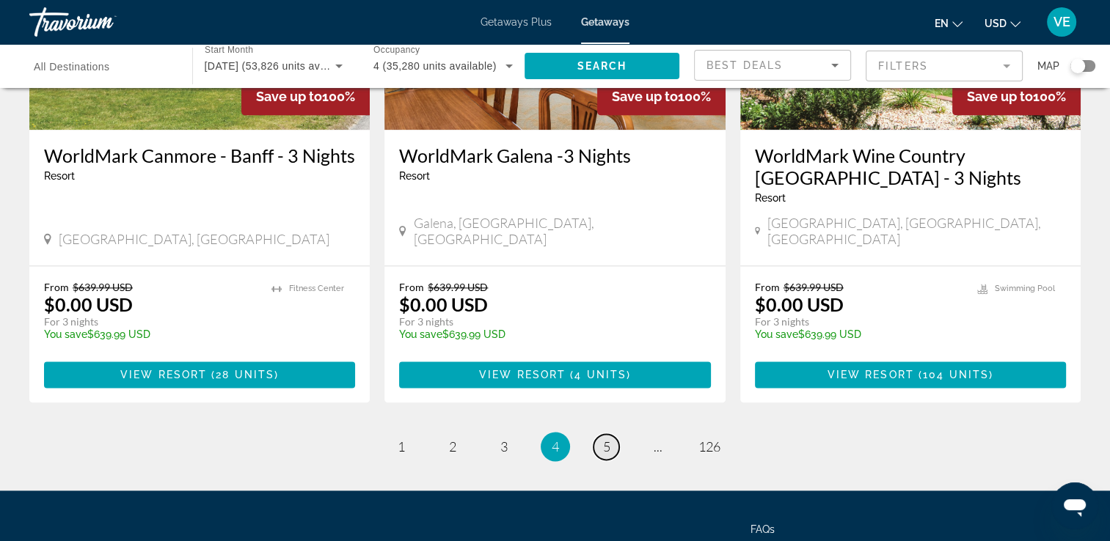
click at [608, 439] on span "5" at bounding box center [606, 447] width 7 height 16
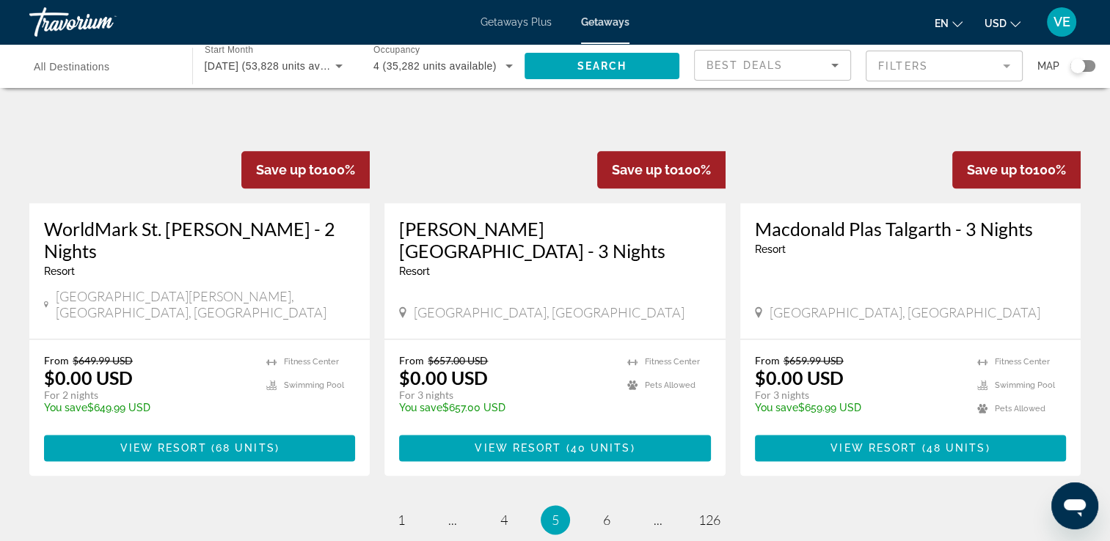
scroll to position [1919, 0]
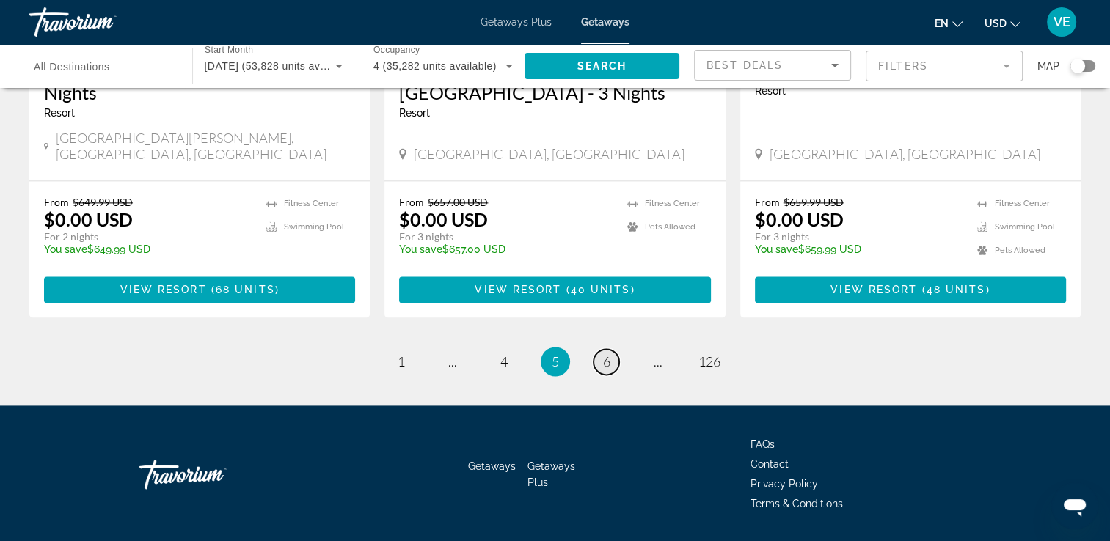
click at [608, 354] on span "6" at bounding box center [606, 362] width 7 height 16
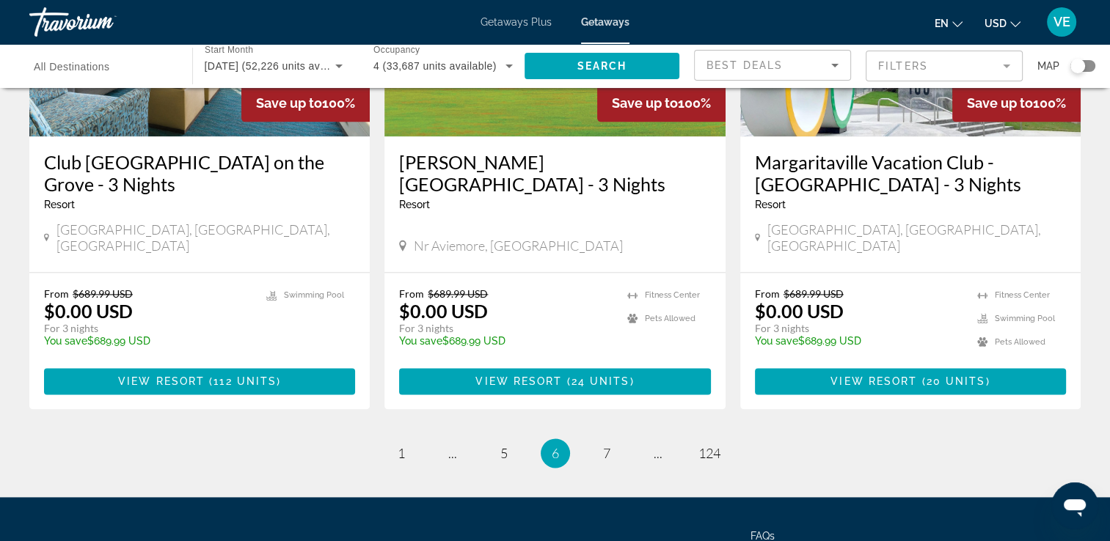
scroll to position [1834, 0]
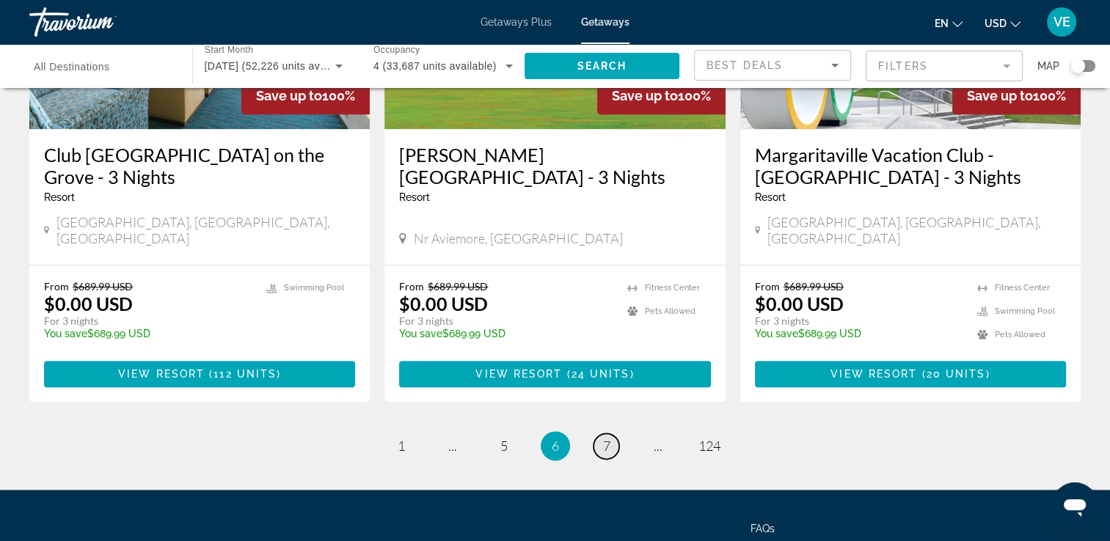
click at [607, 438] on span "7" at bounding box center [606, 446] width 7 height 16
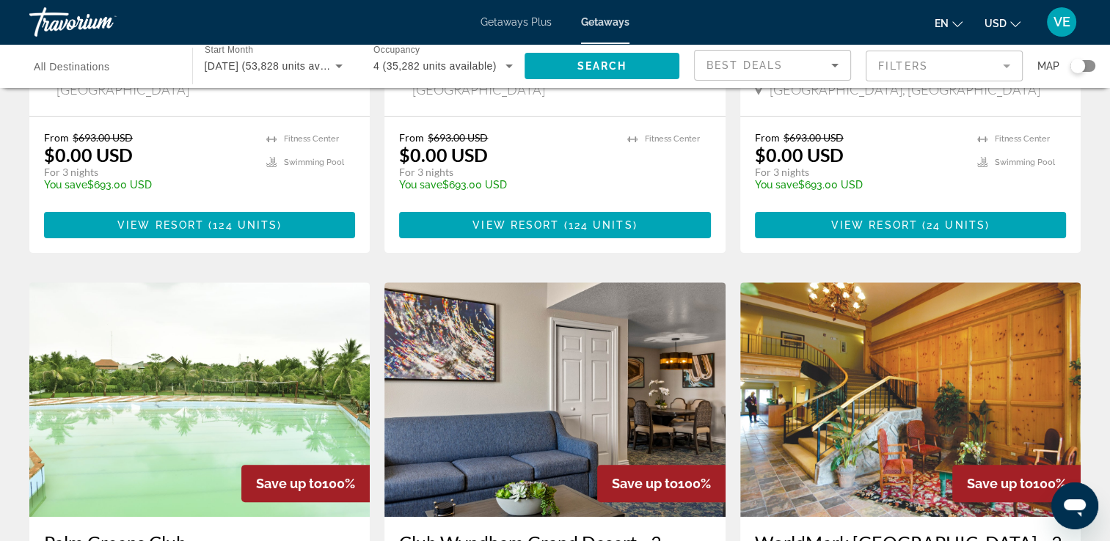
scroll to position [513, 0]
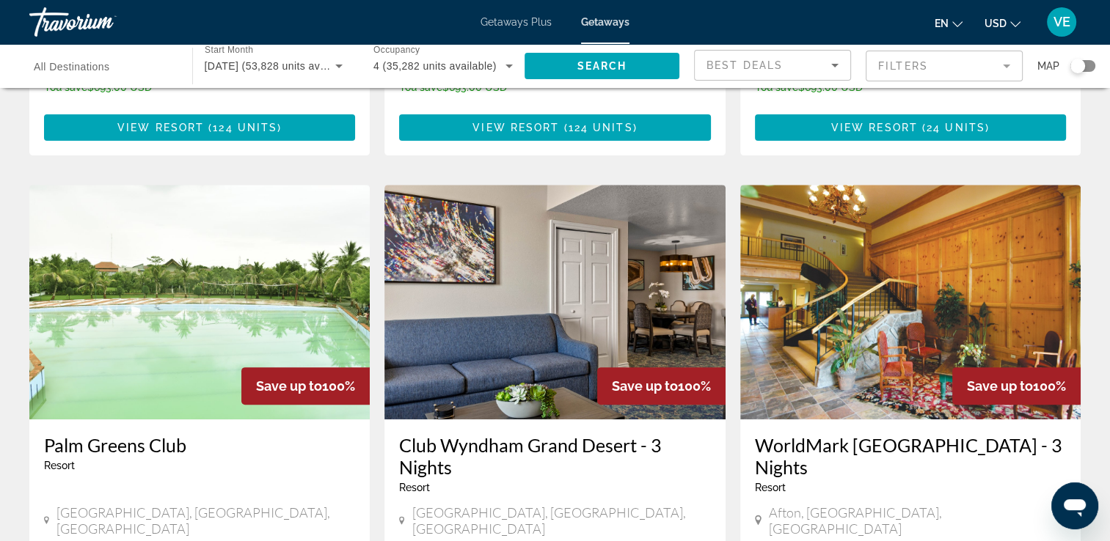
click at [1003, 66] on mat-form-field "Filters" at bounding box center [943, 66] width 157 height 31
